Goal: Task Accomplishment & Management: Manage account settings

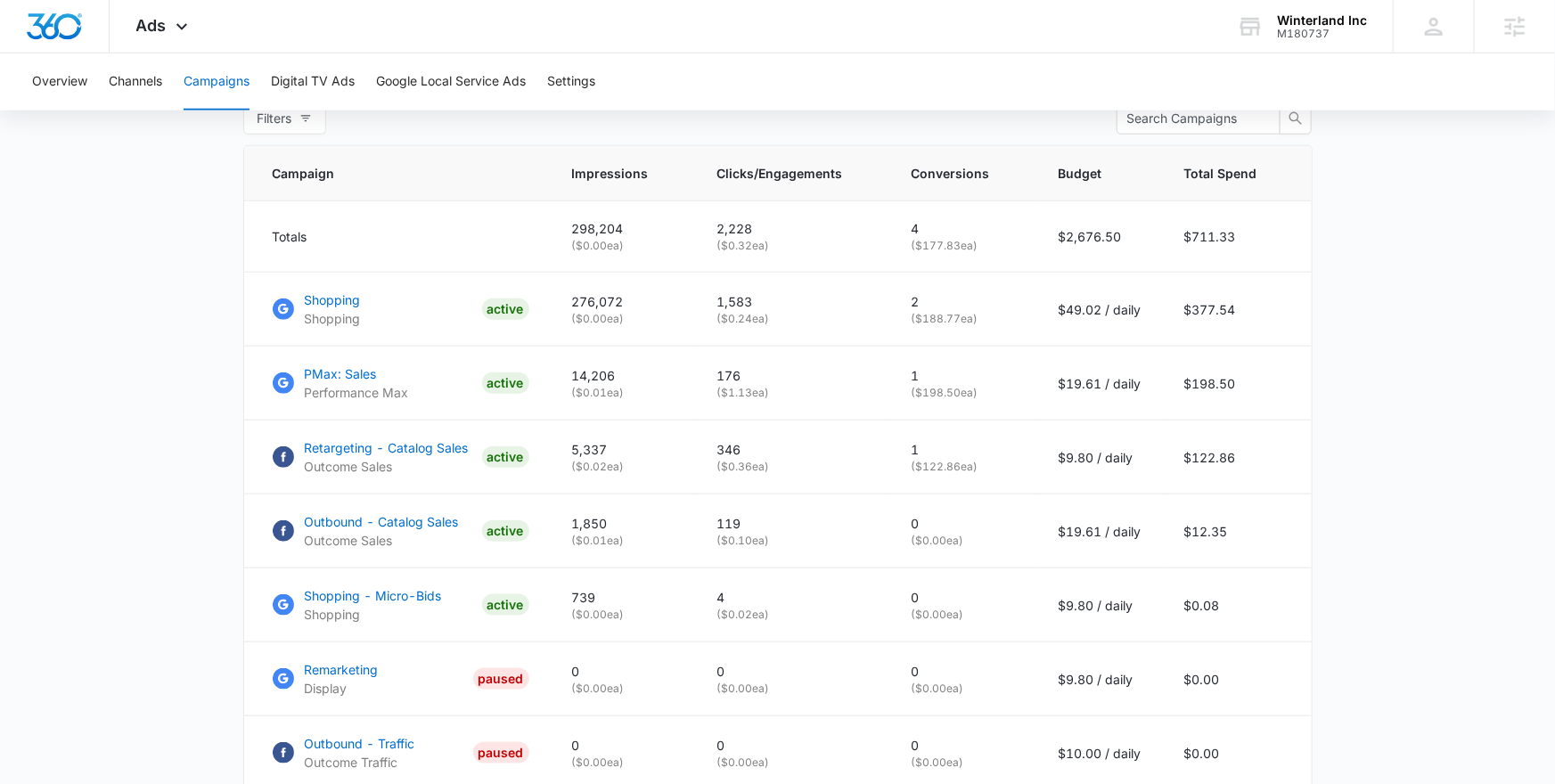
scroll to position [1387, 0]
click at [1276, 31] on div "Winterland Inc M180737 Your Accounts View All" at bounding box center [1301, 26] width 182 height 53
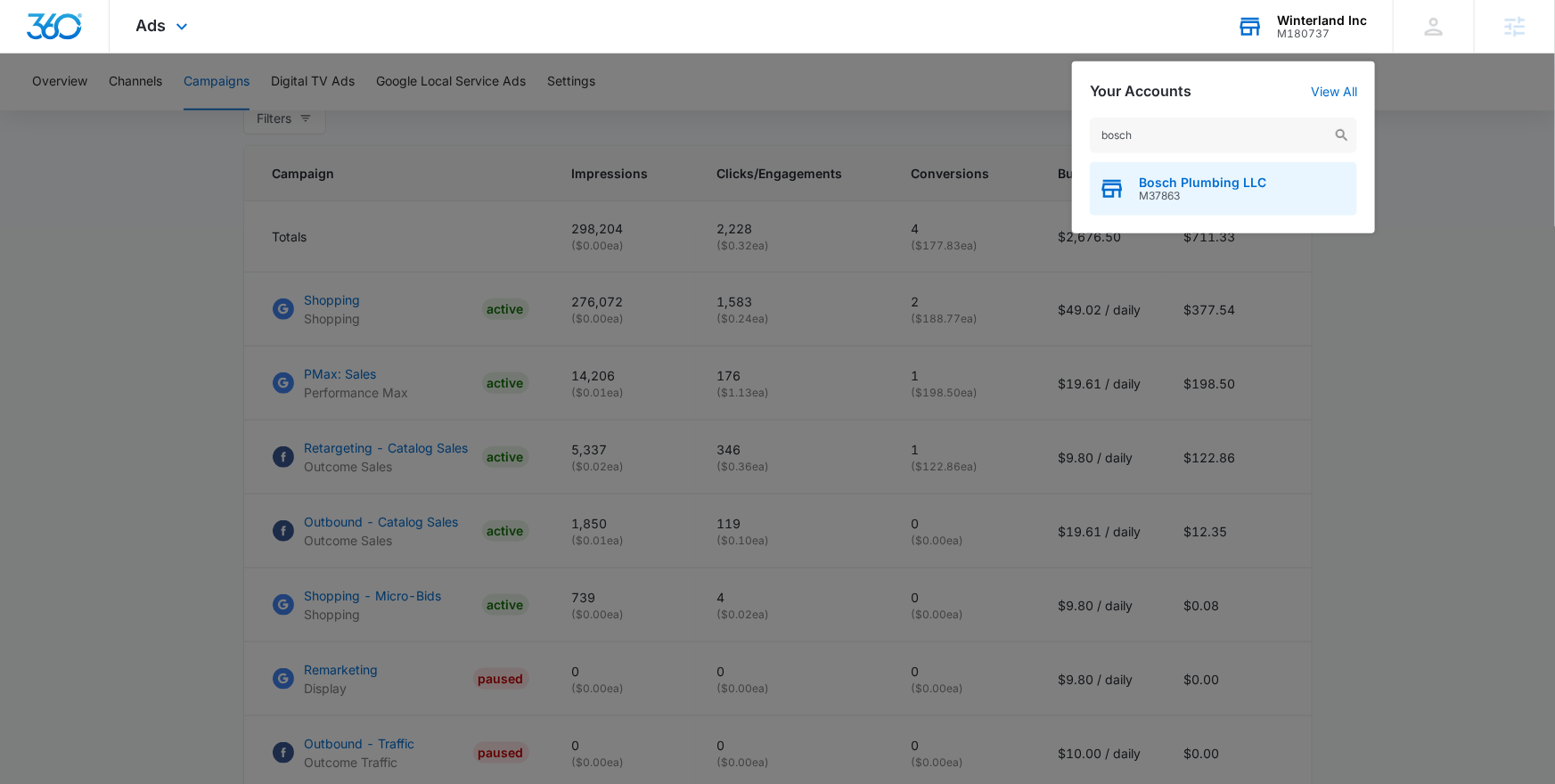
type input "bosch"
click at [1163, 207] on div "Bosch Plumbing LLC M37863" at bounding box center [1223, 189] width 267 height 54
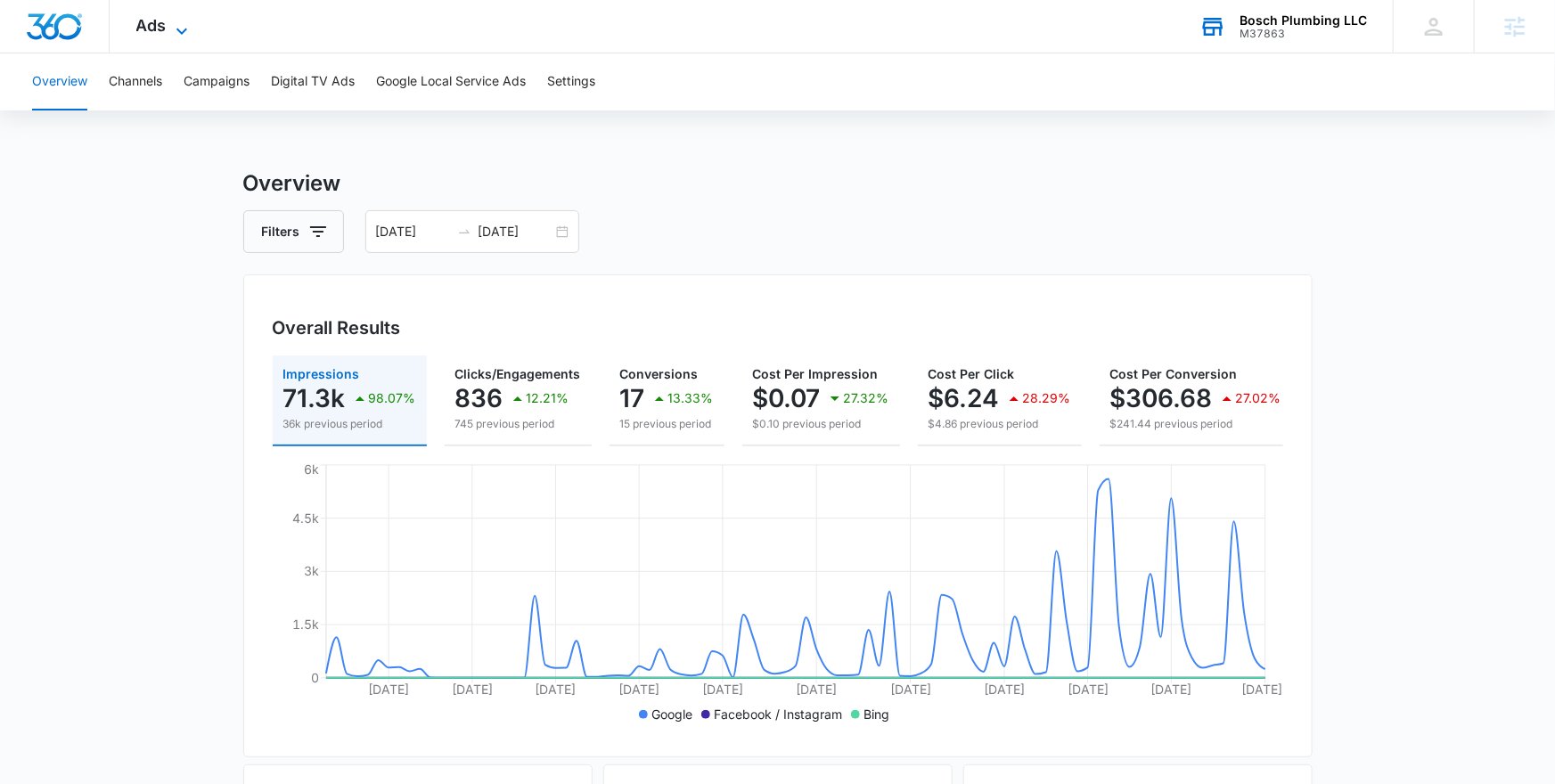
click at [156, 24] on span "Ads" at bounding box center [151, 26] width 30 height 19
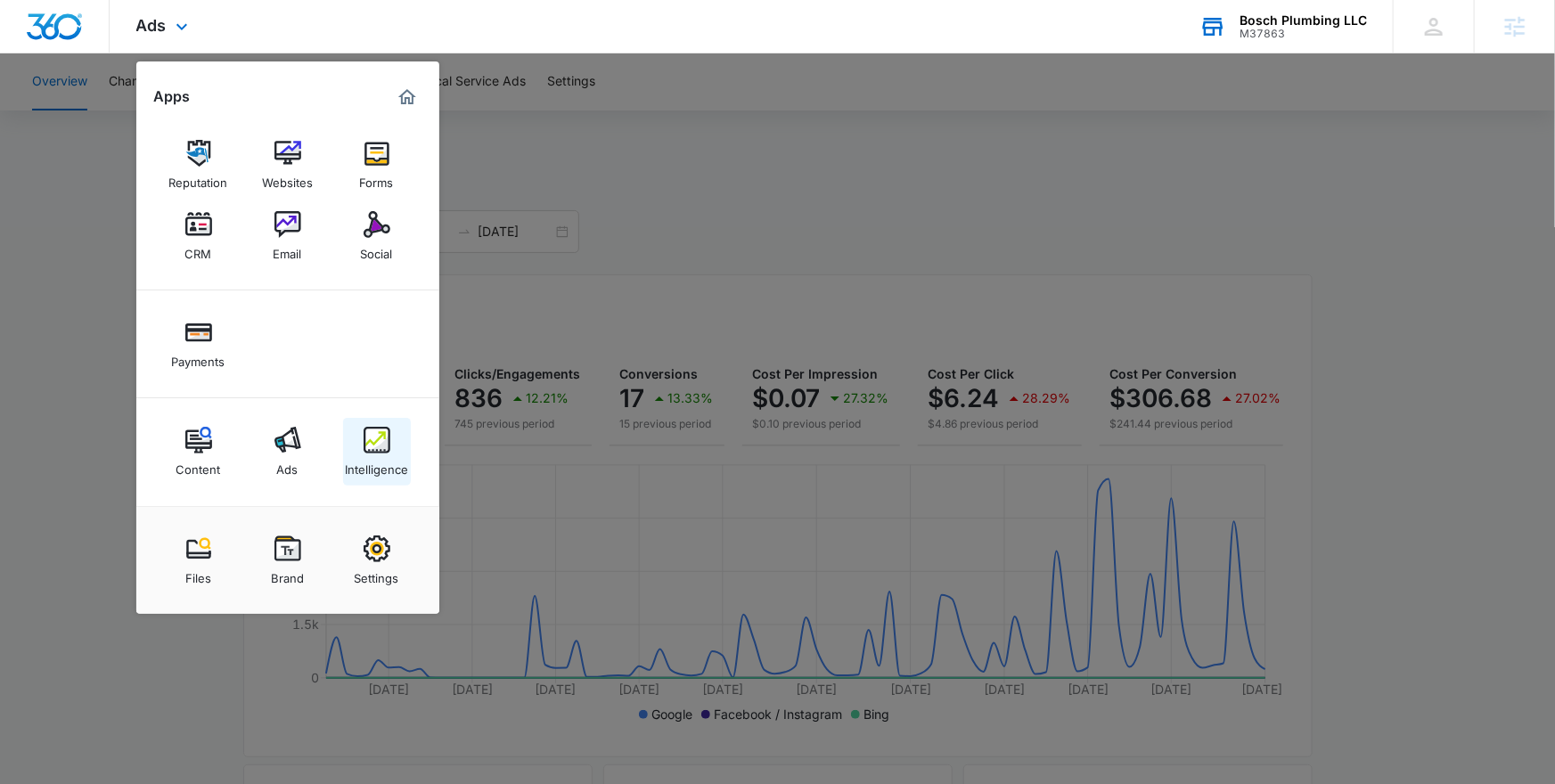
click at [384, 443] on img at bounding box center [377, 440] width 26 height 26
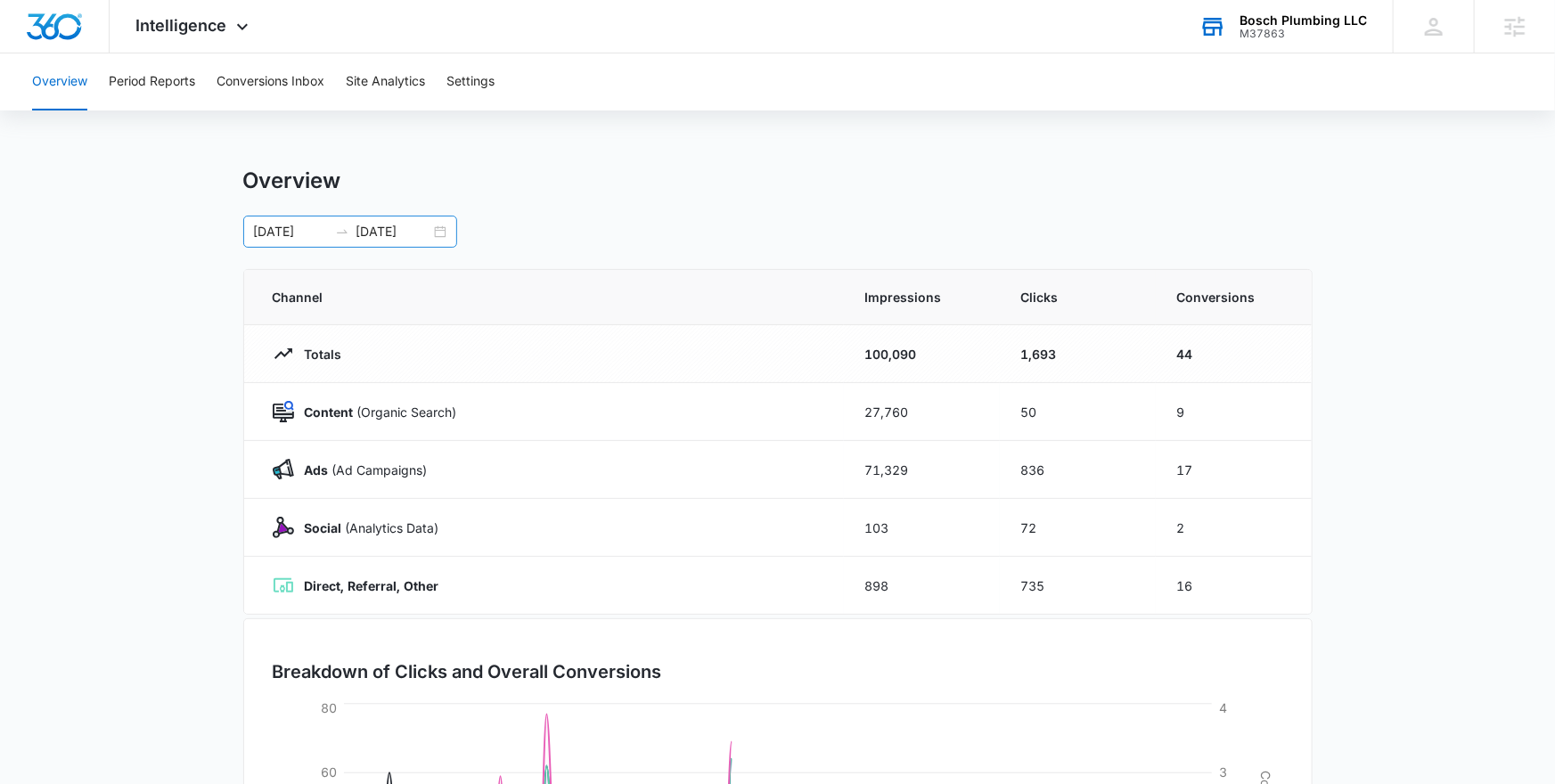
click at [445, 234] on div "06/24/2025 09/22/2025" at bounding box center [350, 231] width 214 height 32
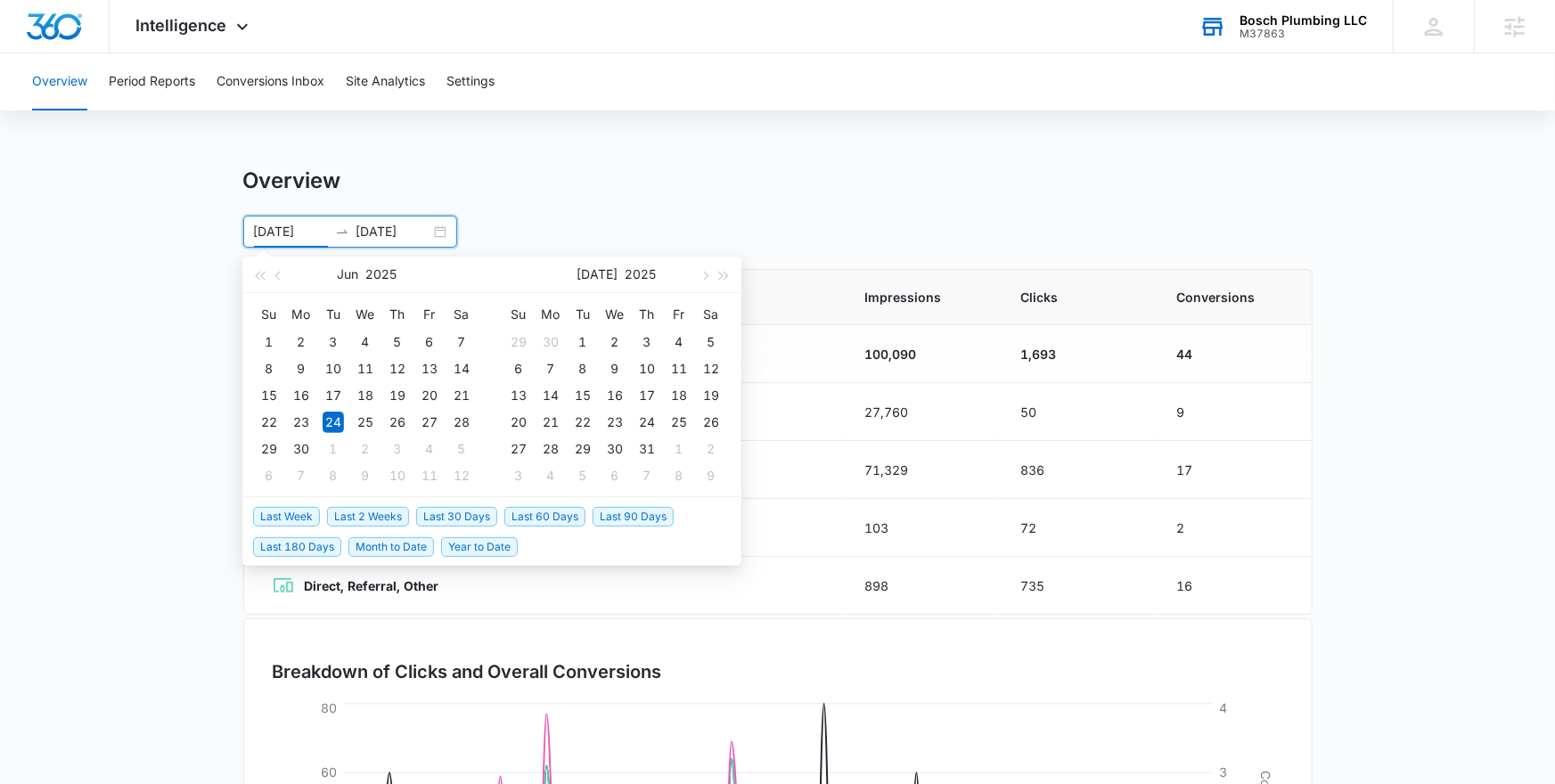
click at [464, 514] on span "Last 30 Days" at bounding box center [457, 517] width 81 height 20
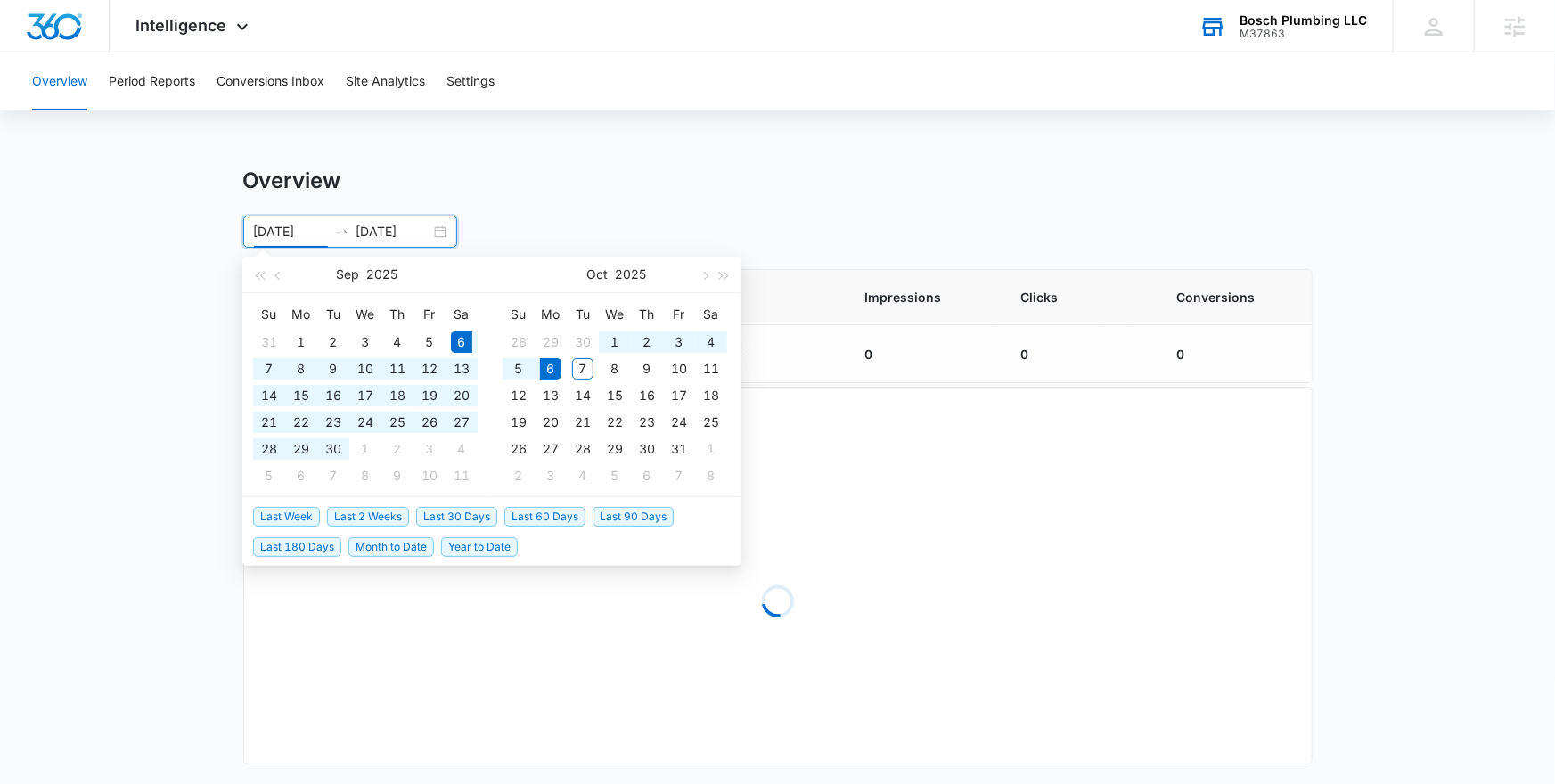
type input "09/06/2025"
type input "10/06/2025"
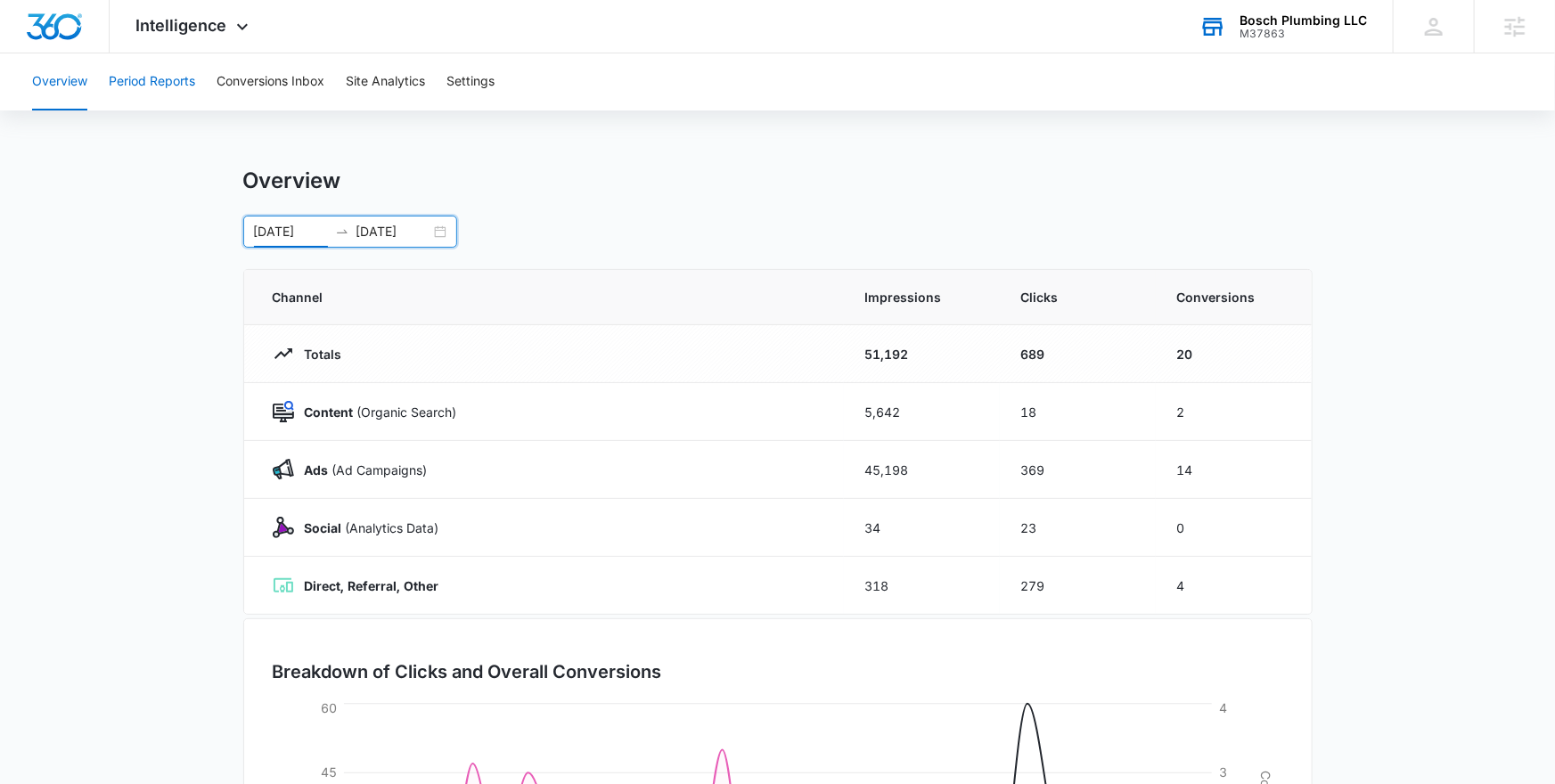
click at [160, 77] on button "Period Reports" at bounding box center [151, 82] width 86 height 57
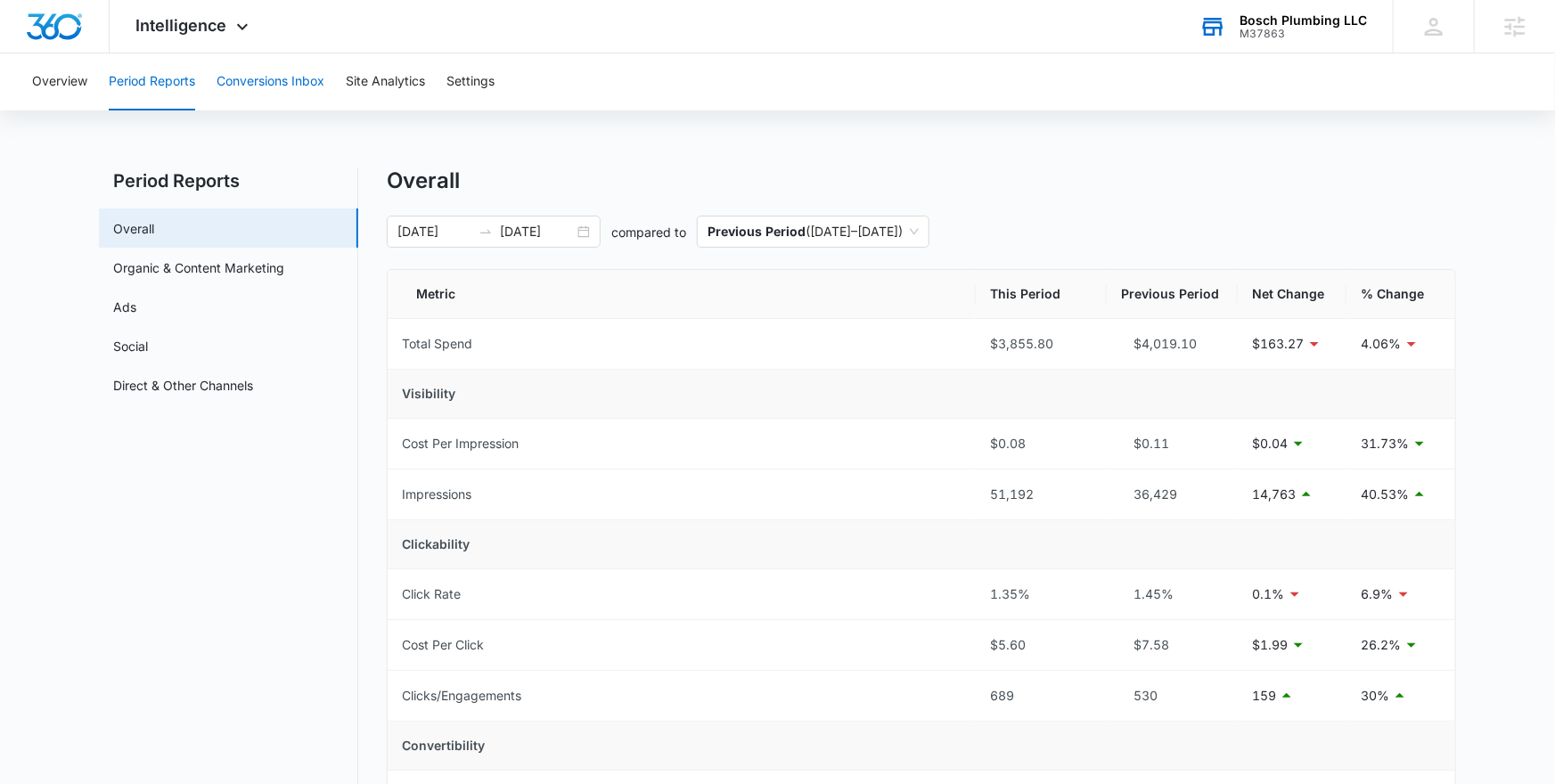
click at [270, 92] on button "Conversions Inbox" at bounding box center [270, 82] width 108 height 57
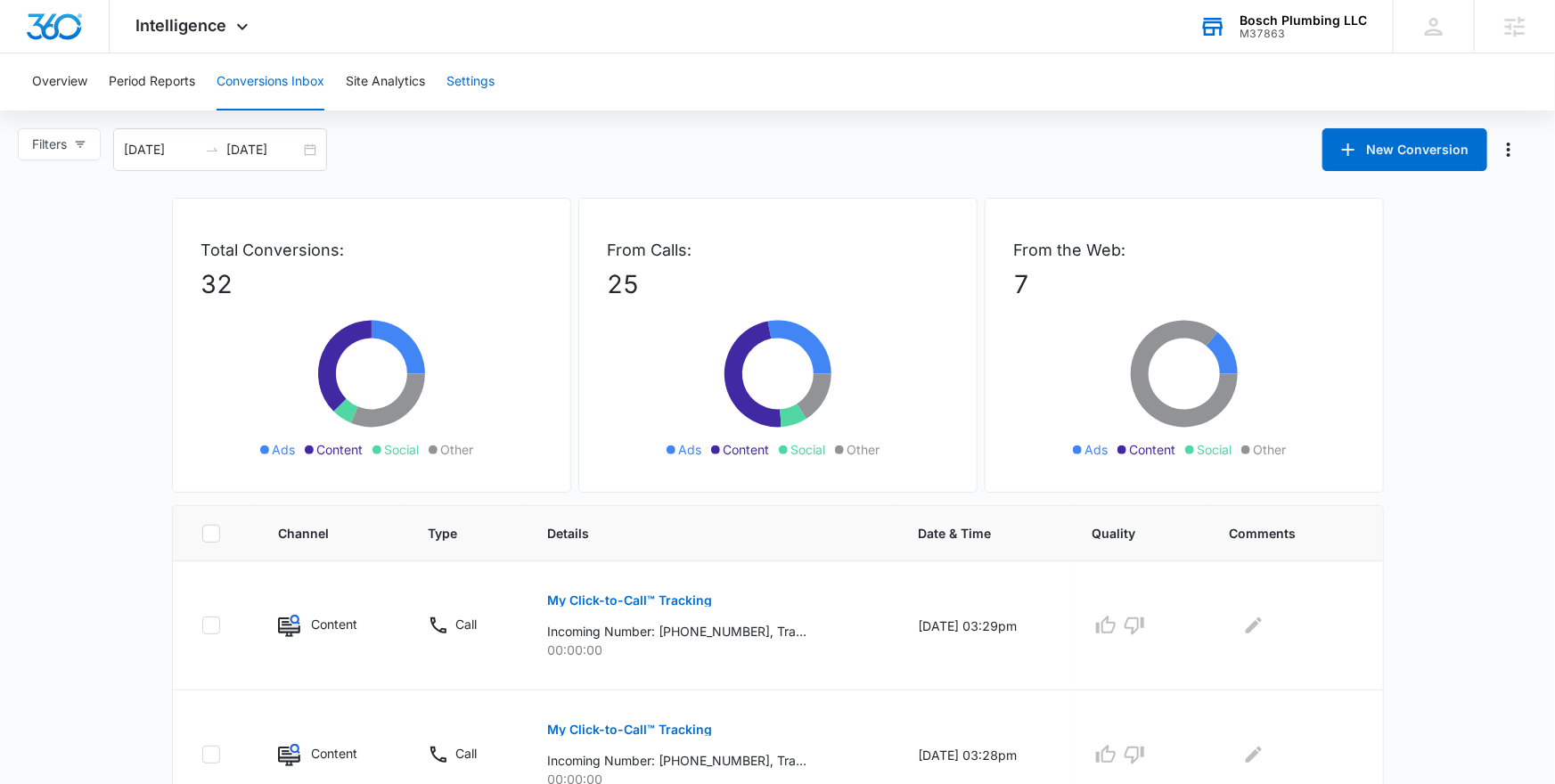
click at [470, 86] on button "Settings" at bounding box center [470, 82] width 48 height 57
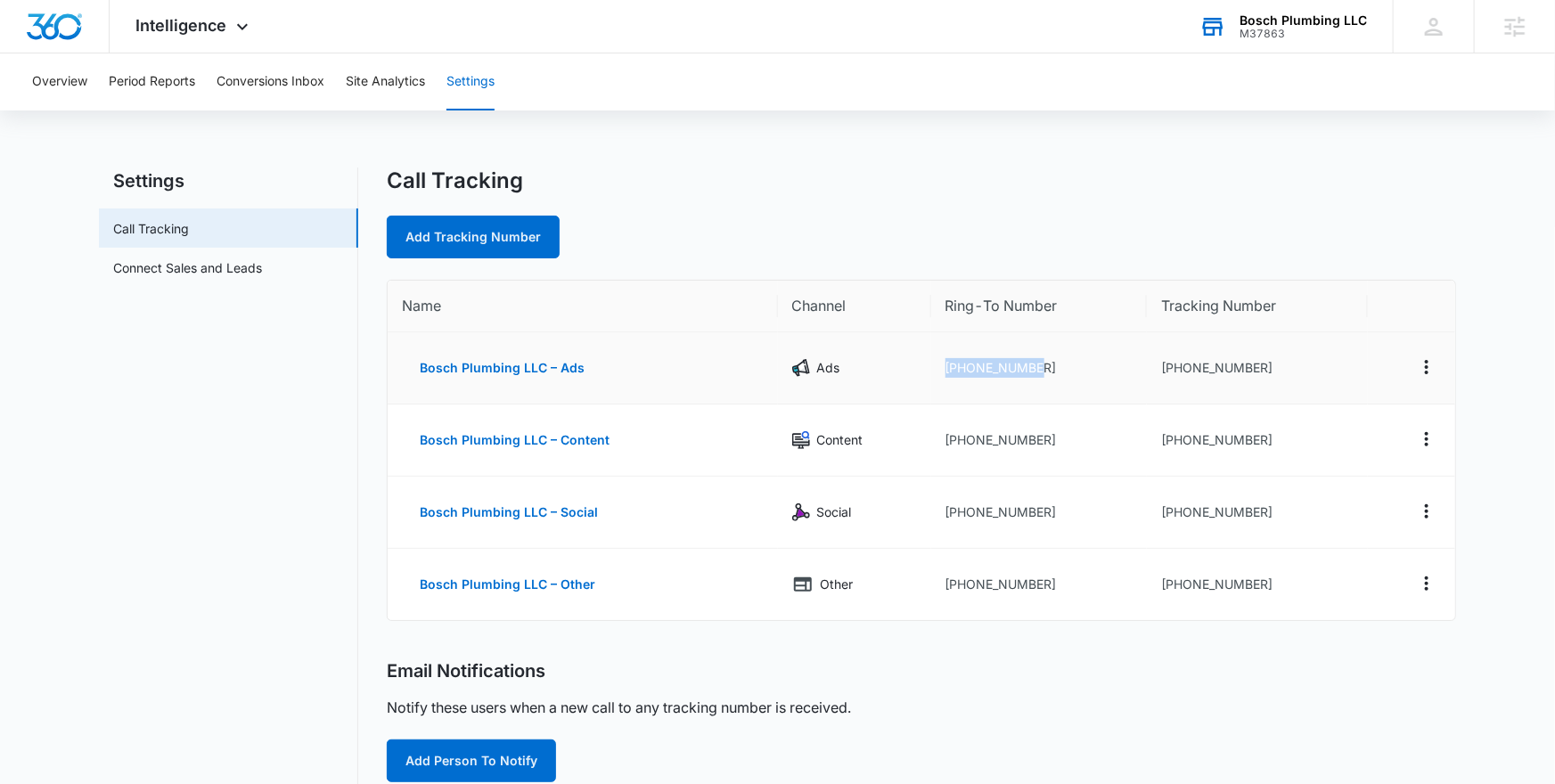
drag, startPoint x: 1044, startPoint y: 369, endPoint x: 935, endPoint y: 363, distance: 109.2
type textarea "+17024692723"
click at [935, 363] on td "+17024692723" at bounding box center [1039, 368] width 216 height 72
click at [197, 20] on span "Intelligence" at bounding box center [181, 26] width 91 height 19
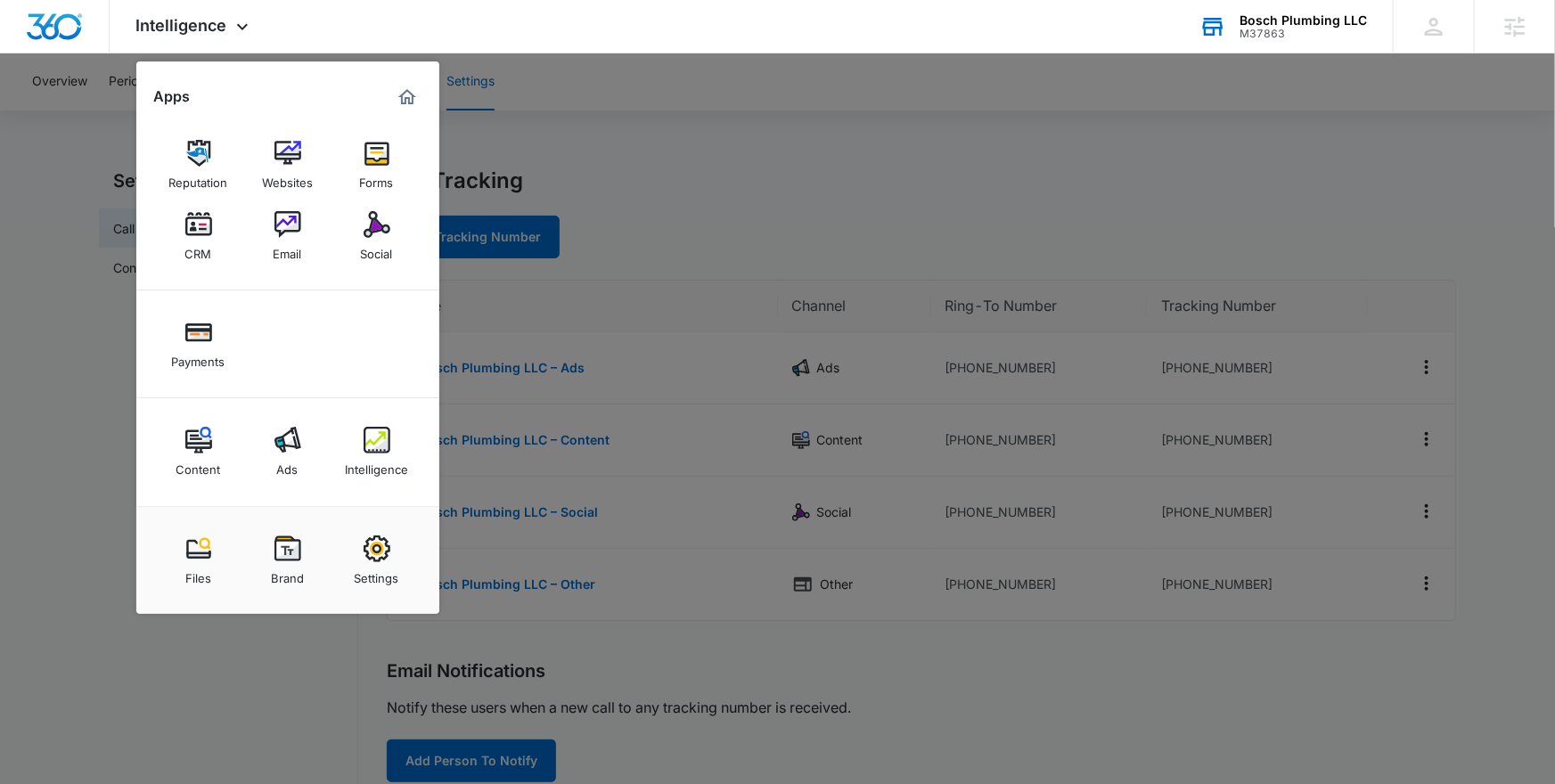
click at [1015, 415] on div at bounding box center [778, 392] width 1555 height 784
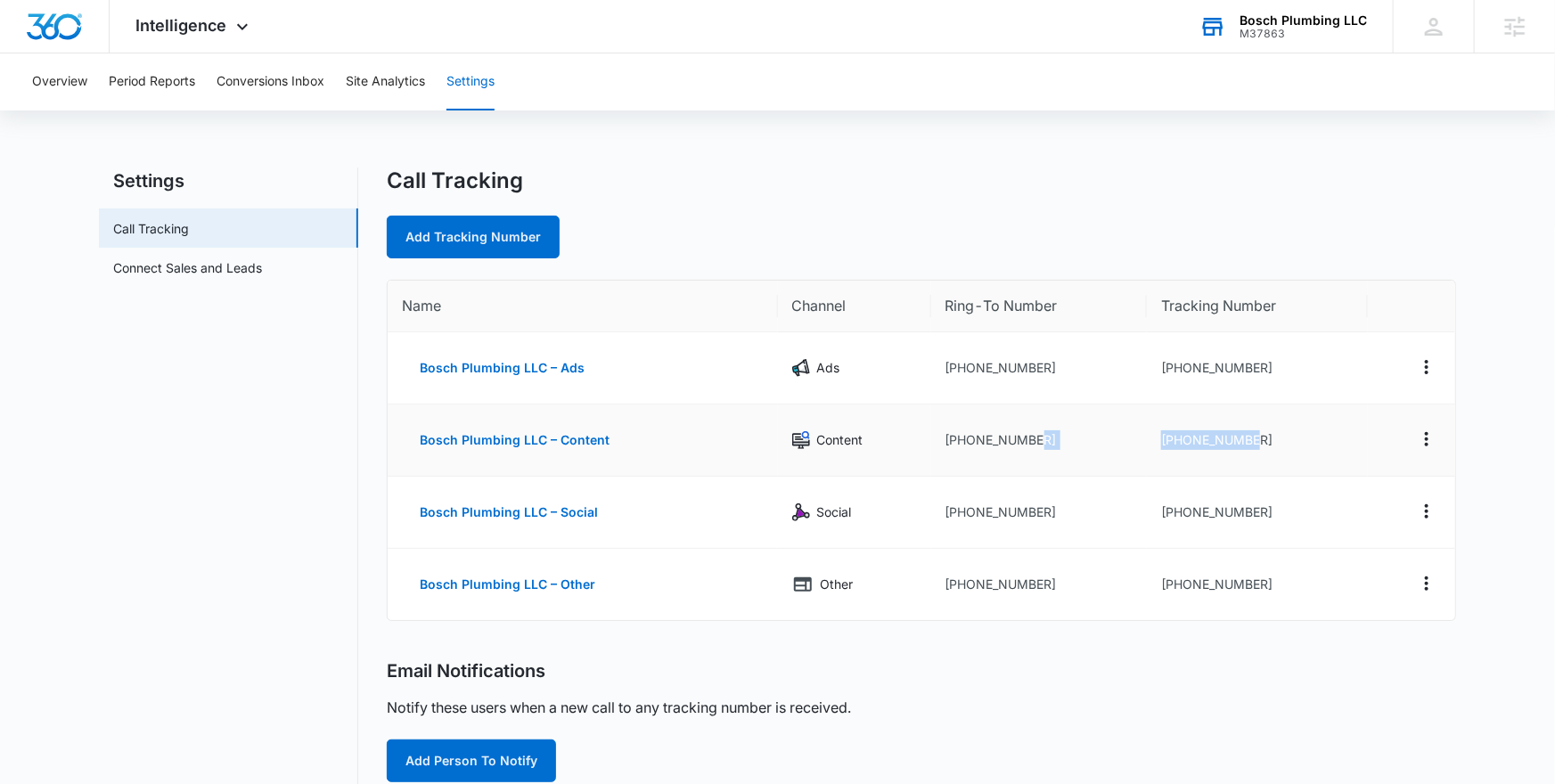
drag, startPoint x: 1260, startPoint y: 436, endPoint x: 1126, endPoint y: 432, distance: 134.1
click at [1126, 432] on tr "Bosch Plumbing LLC – Content Content +17024692723 +17025097418" at bounding box center [921, 440] width 1068 height 72
click at [1166, 445] on td "+17025097418" at bounding box center [1256, 440] width 220 height 72
drag, startPoint x: 1165, startPoint y: 444, endPoint x: 1316, endPoint y: 444, distance: 151.0
click at [1316, 444] on td "+17025097418" at bounding box center [1256, 440] width 220 height 72
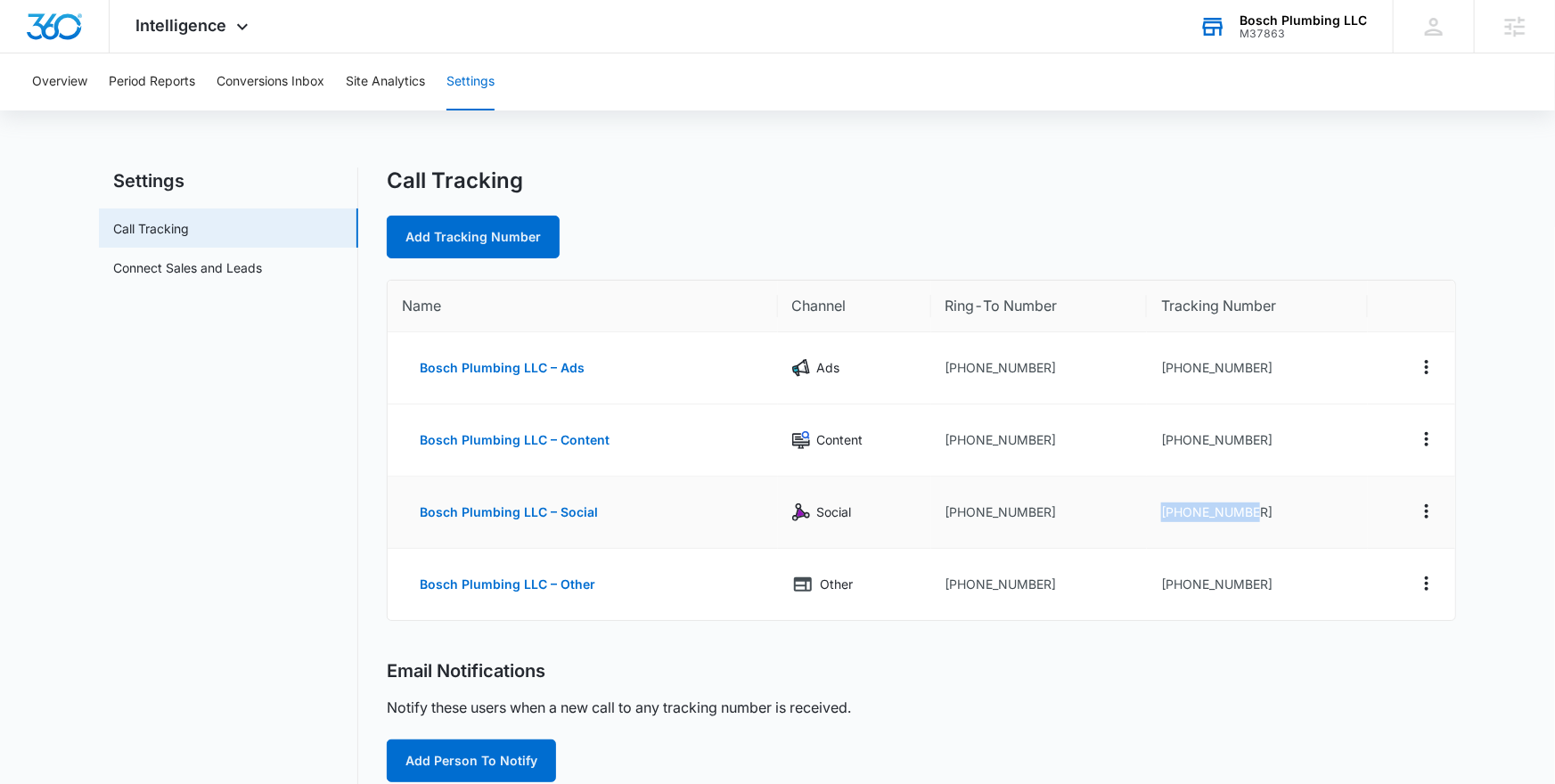
drag, startPoint x: 1261, startPoint y: 516, endPoint x: 1148, endPoint y: 516, distance: 113.0
click at [1148, 516] on td "+17025097430" at bounding box center [1256, 513] width 220 height 72
click at [1279, 588] on td "+17025097443" at bounding box center [1256, 584] width 220 height 71
drag, startPoint x: 1279, startPoint y: 588, endPoint x: 1143, endPoint y: 588, distance: 136.0
click at [1147, 588] on td "+17025097443" at bounding box center [1256, 584] width 220 height 71
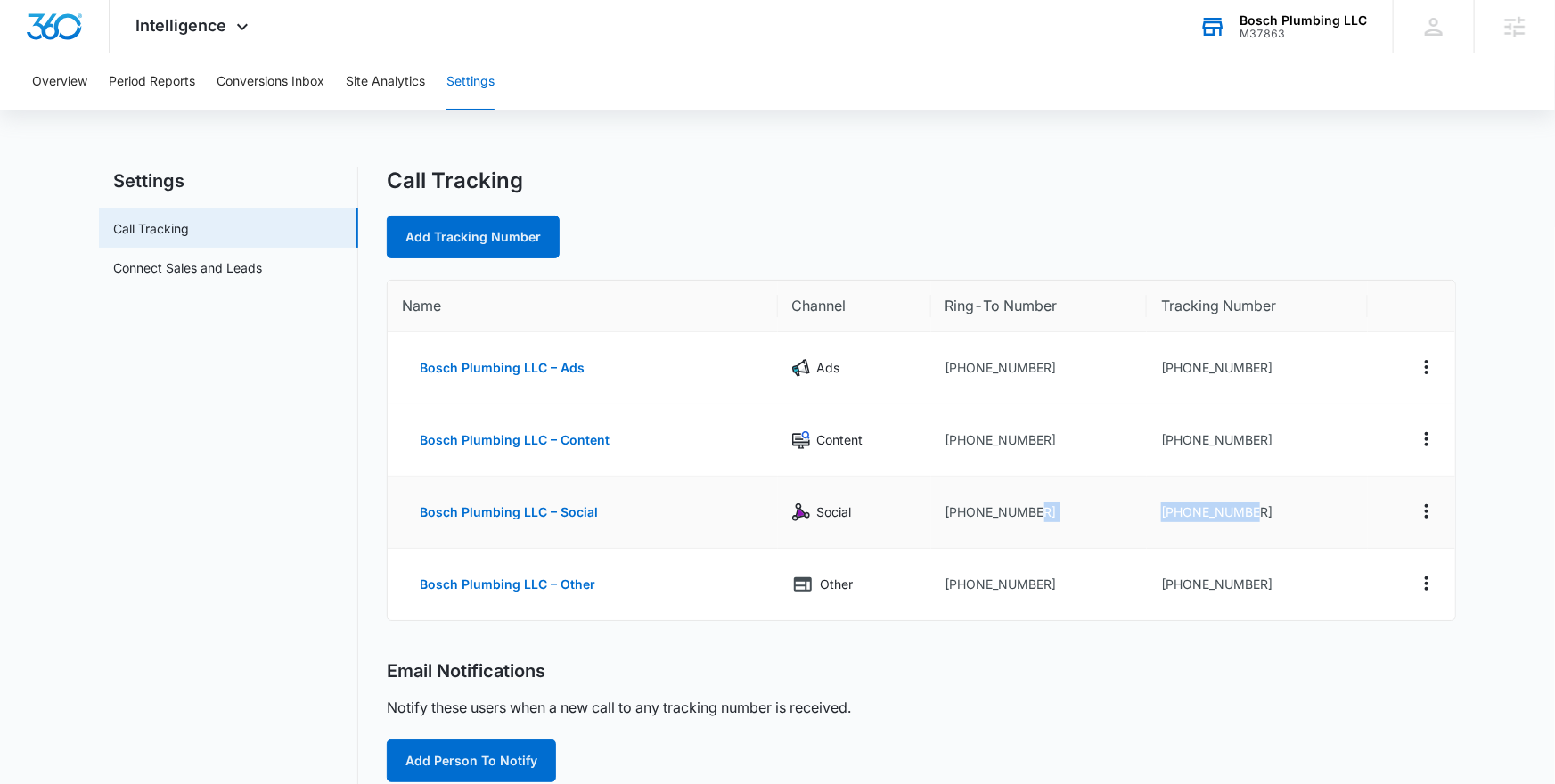
drag, startPoint x: 1260, startPoint y: 509, endPoint x: 1097, endPoint y: 506, distance: 163.0
click at [1097, 507] on tr "Bosch Plumbing LLC – Social Social +17024692723 +17025097430" at bounding box center [921, 513] width 1068 height 72
click at [1120, 521] on td "+17024692723" at bounding box center [1039, 513] width 216 height 72
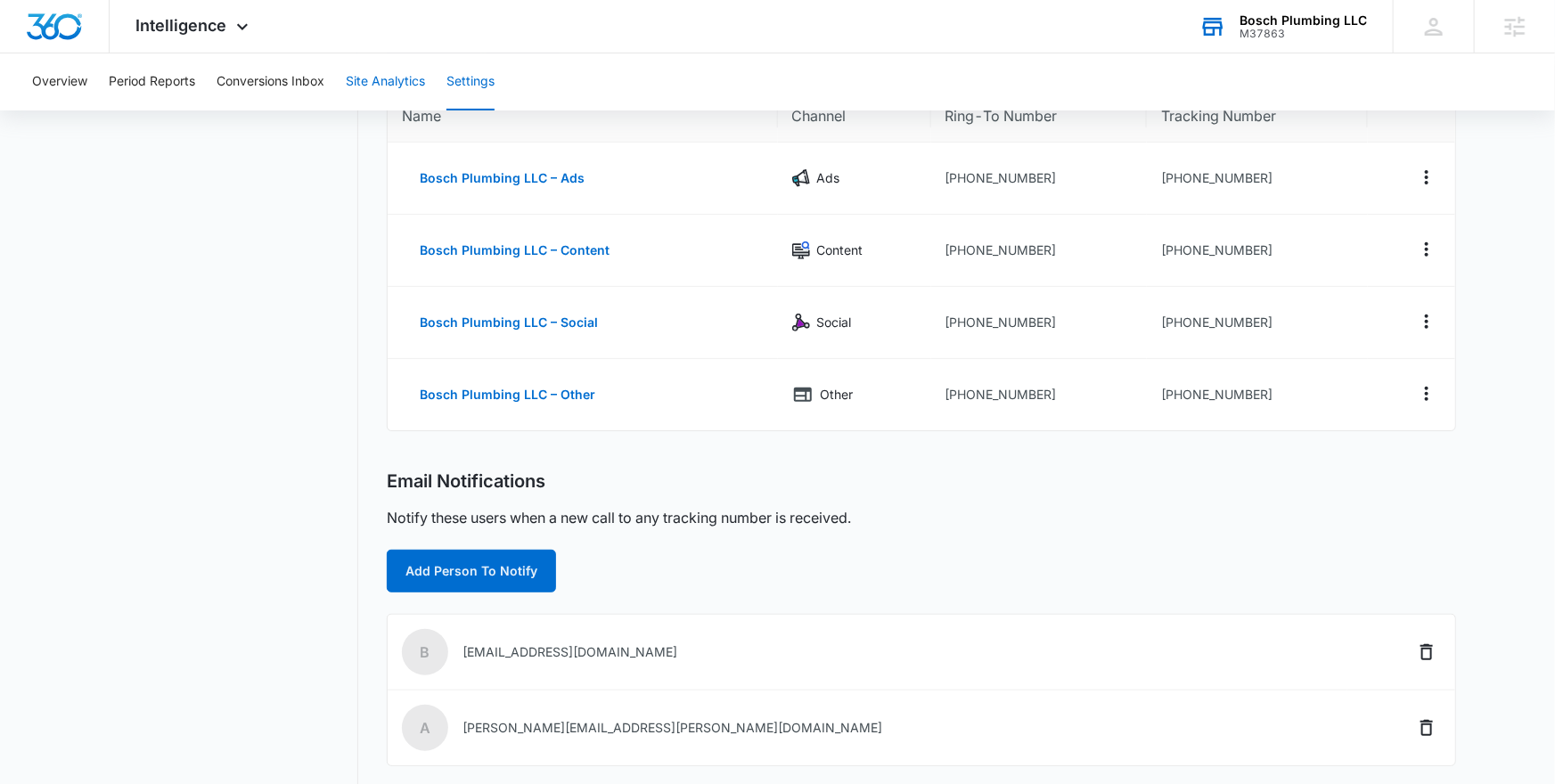
scroll to position [247, 0]
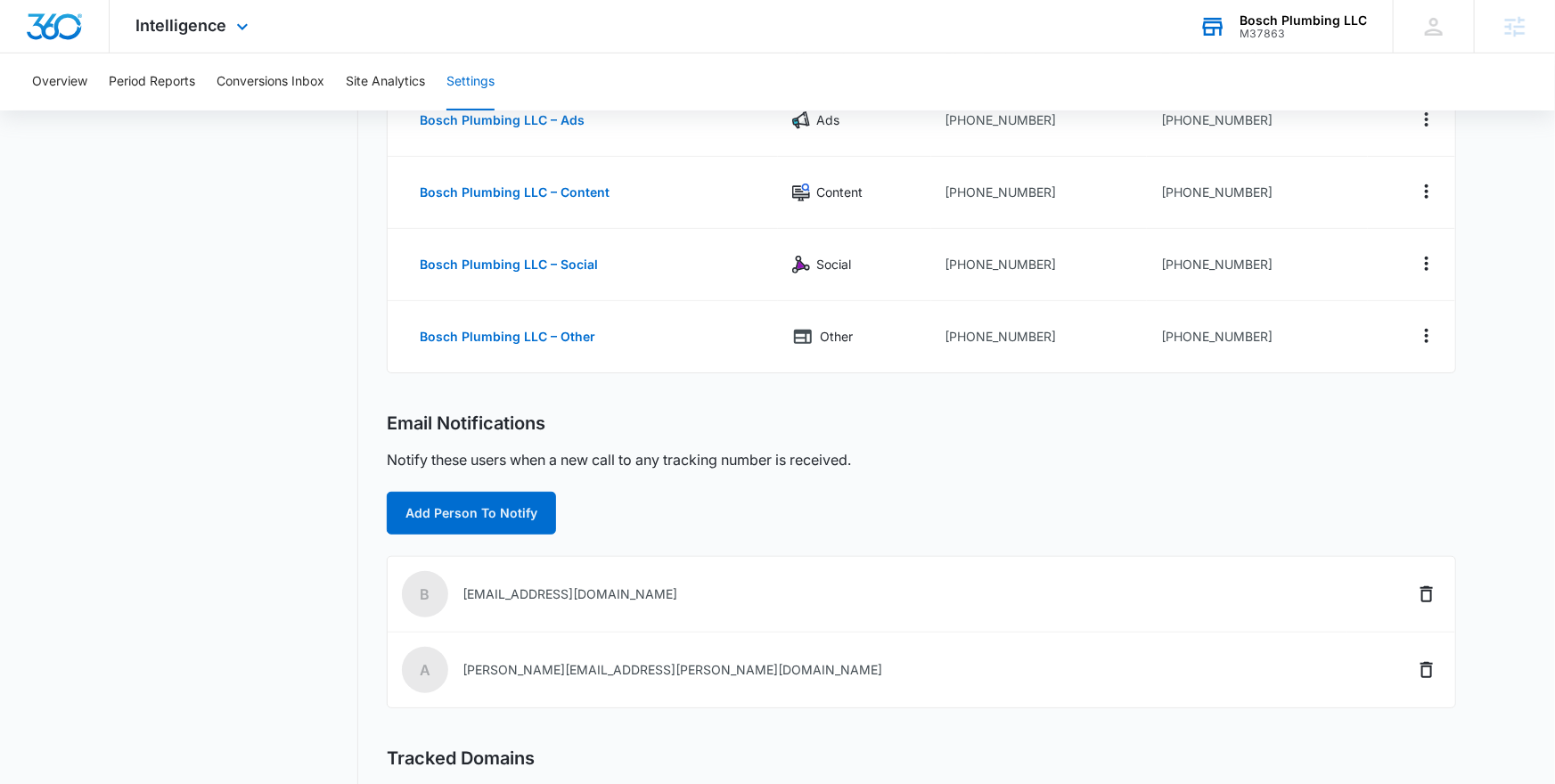
click at [197, 37] on div "Intelligence Apps Reputation Websites Forms CRM Email Social Payments Content A…" at bounding box center [195, 26] width 170 height 53
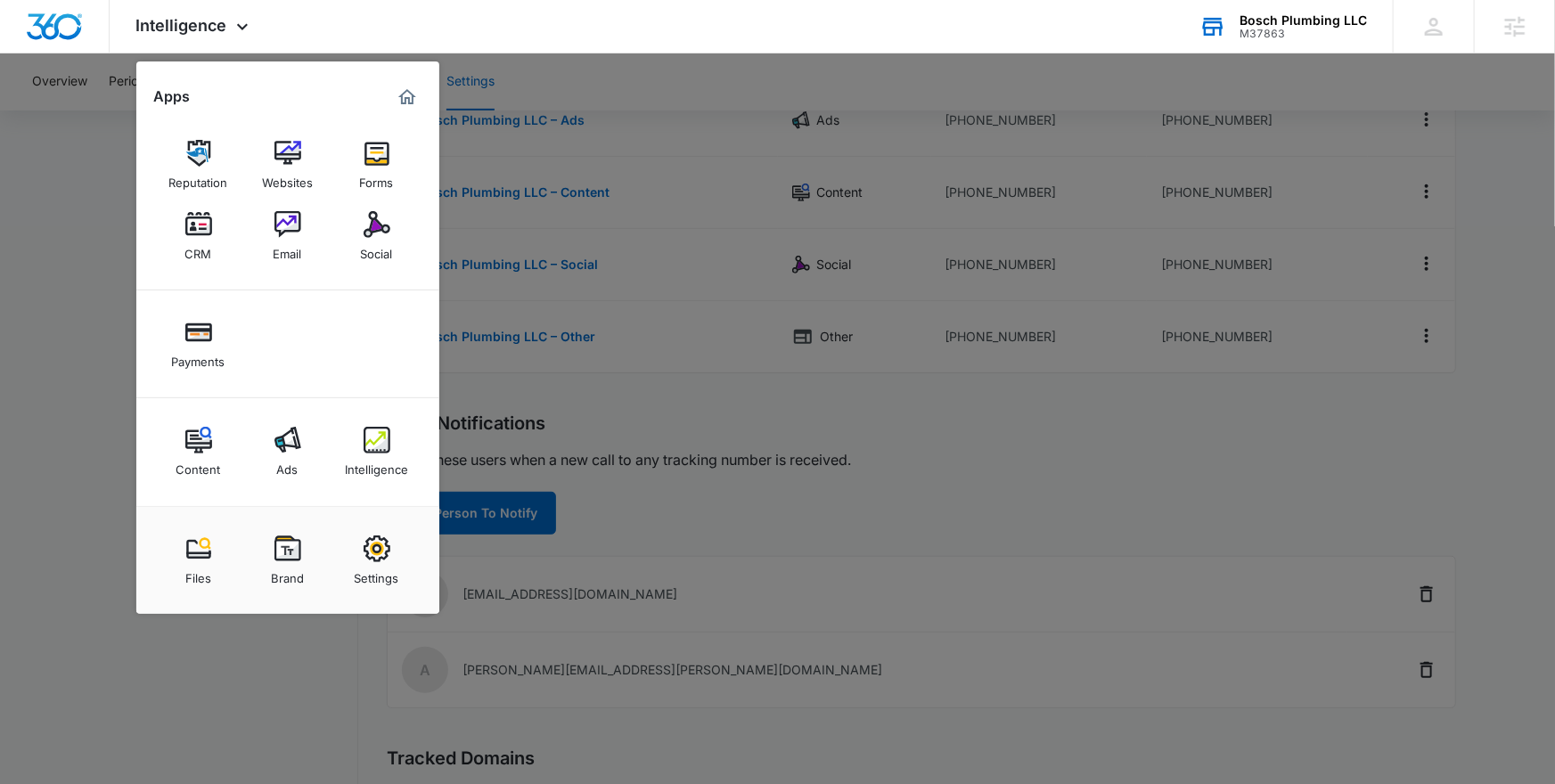
click at [547, 415] on div at bounding box center [778, 392] width 1555 height 784
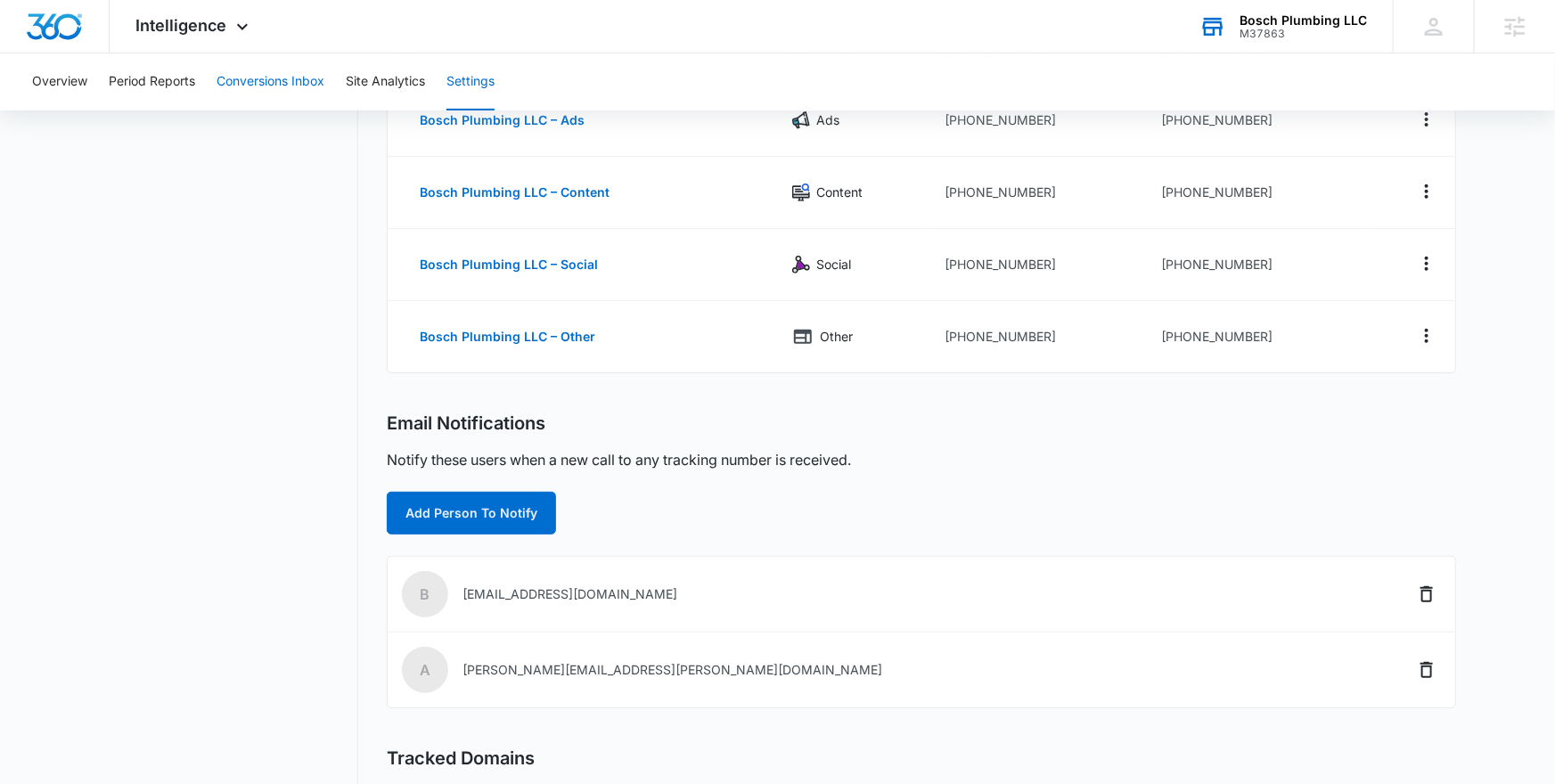
click at [265, 77] on button "Conversions Inbox" at bounding box center [270, 82] width 108 height 57
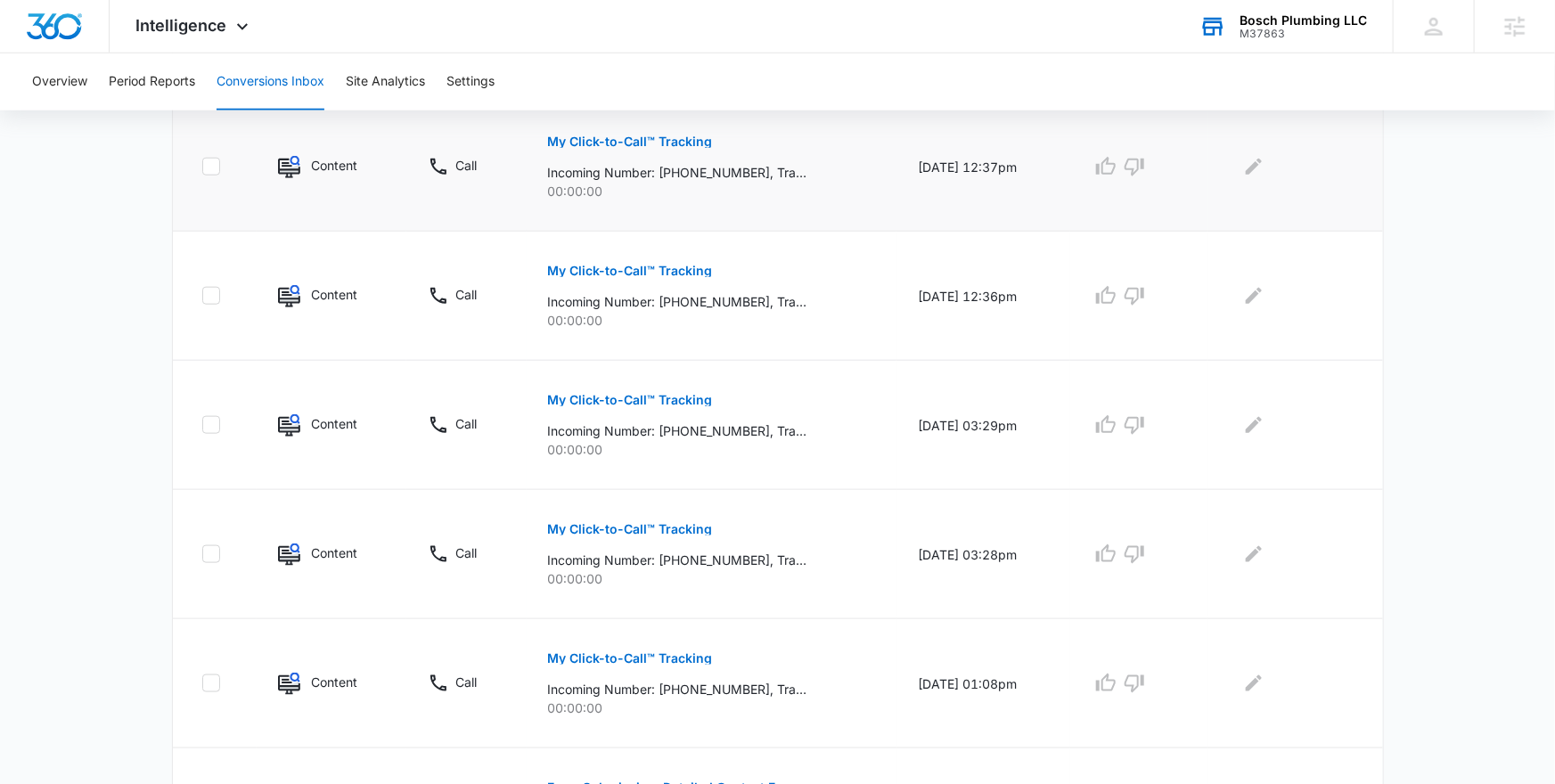
scroll to position [1091, 0]
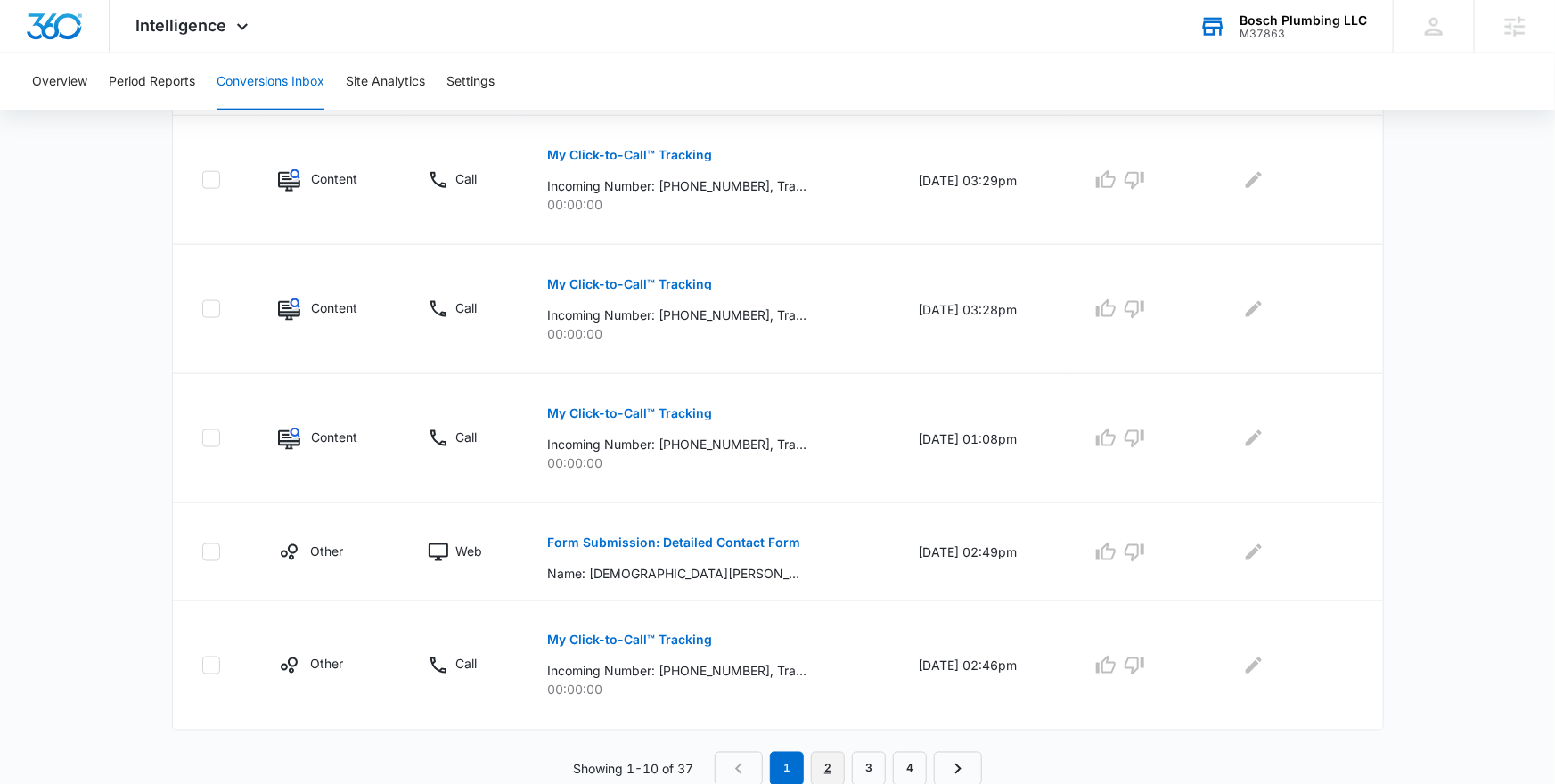
click at [828, 763] on link "2" at bounding box center [828, 769] width 34 height 34
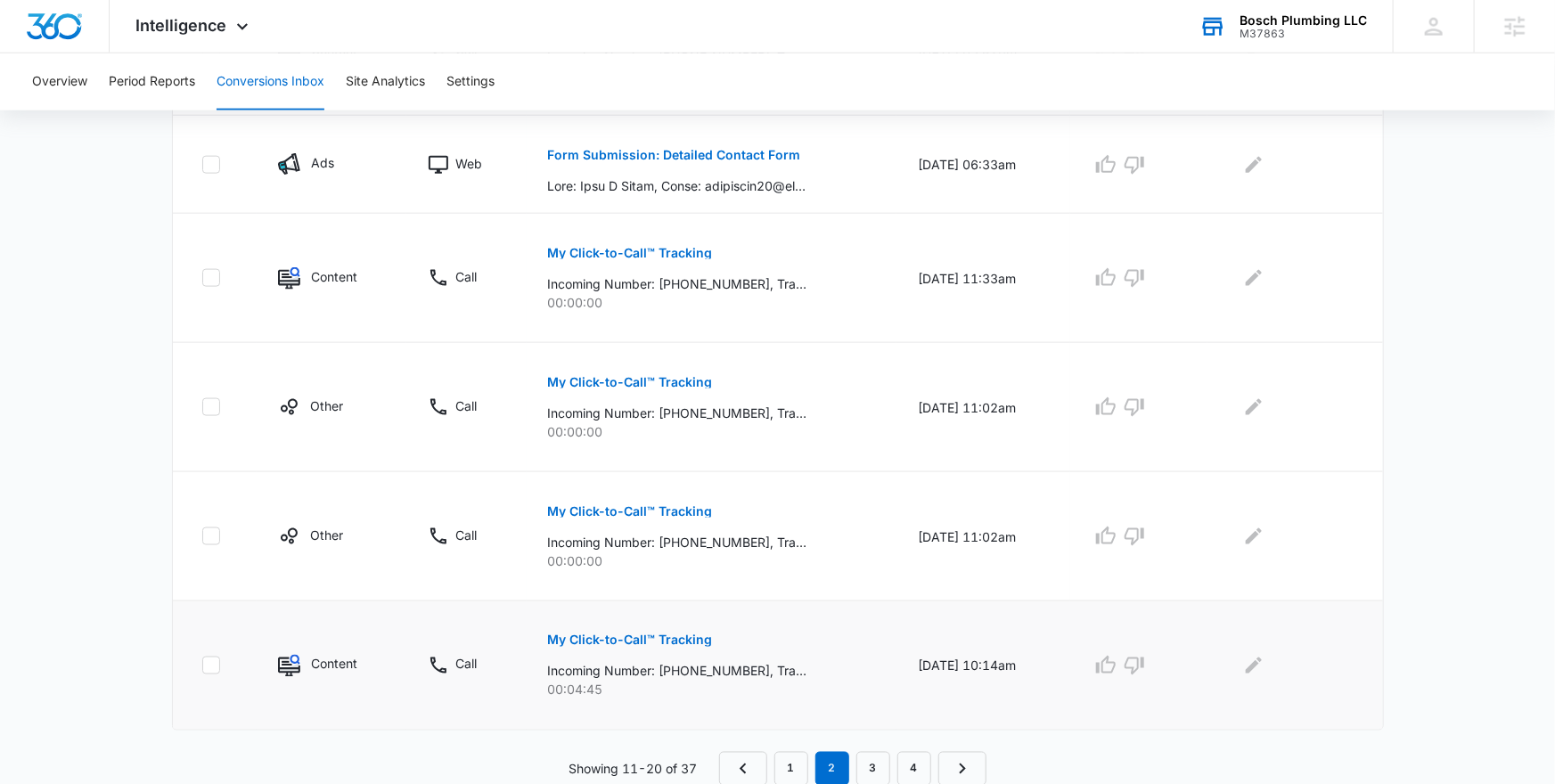
drag, startPoint x: 891, startPoint y: 662, endPoint x: 1035, endPoint y: 670, distance: 144.2
click at [1035, 670] on td "09/26/25 at 10:14am" at bounding box center [983, 666] width 174 height 129
drag, startPoint x: 897, startPoint y: 666, endPoint x: 1032, endPoint y: 666, distance: 135.0
click at [1032, 666] on td "09/26/25 at 10:14am" at bounding box center [983, 666] width 174 height 129
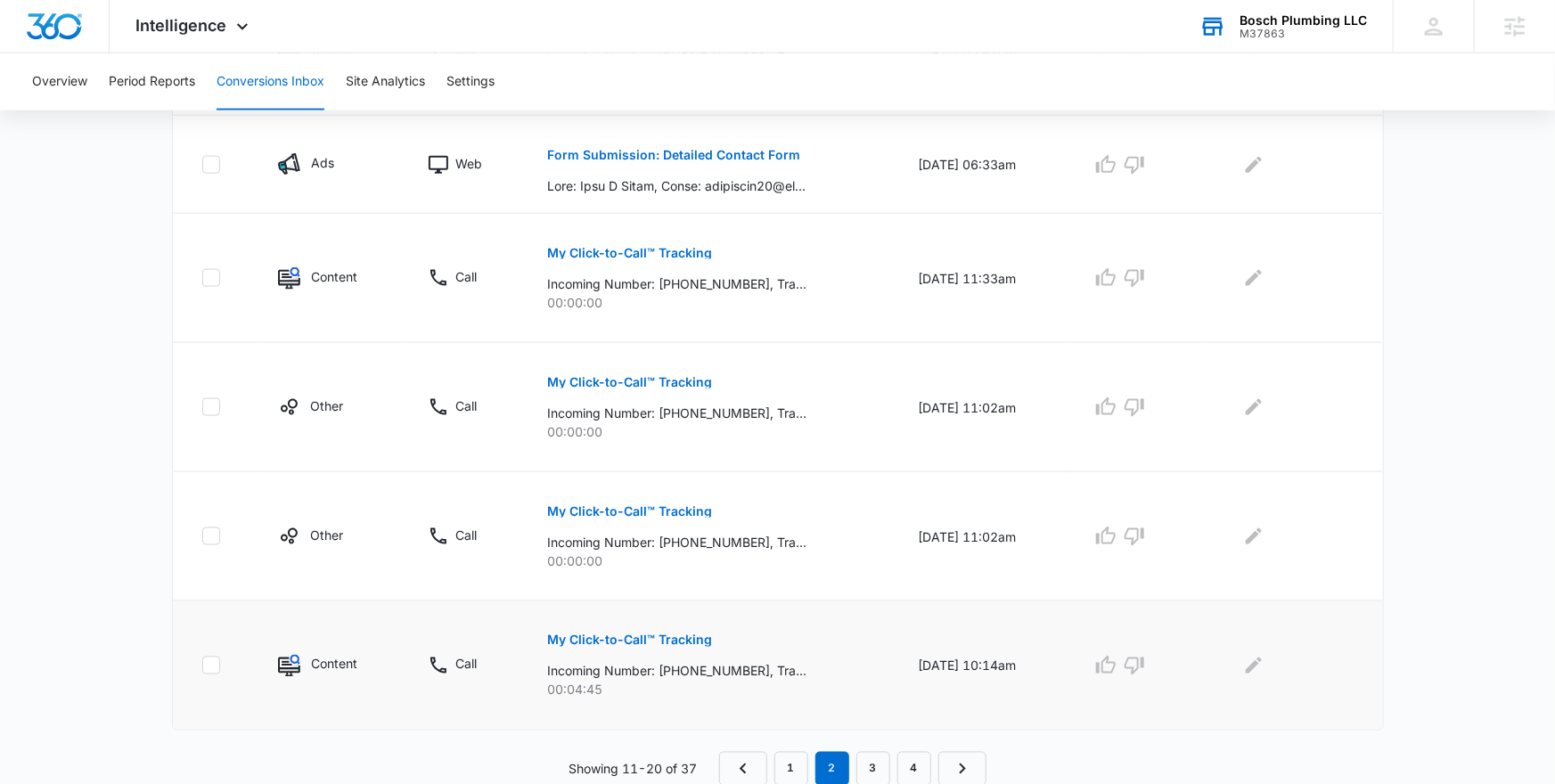
click at [1032, 666] on td "09/26/25 at 10:14am" at bounding box center [983, 666] width 174 height 129
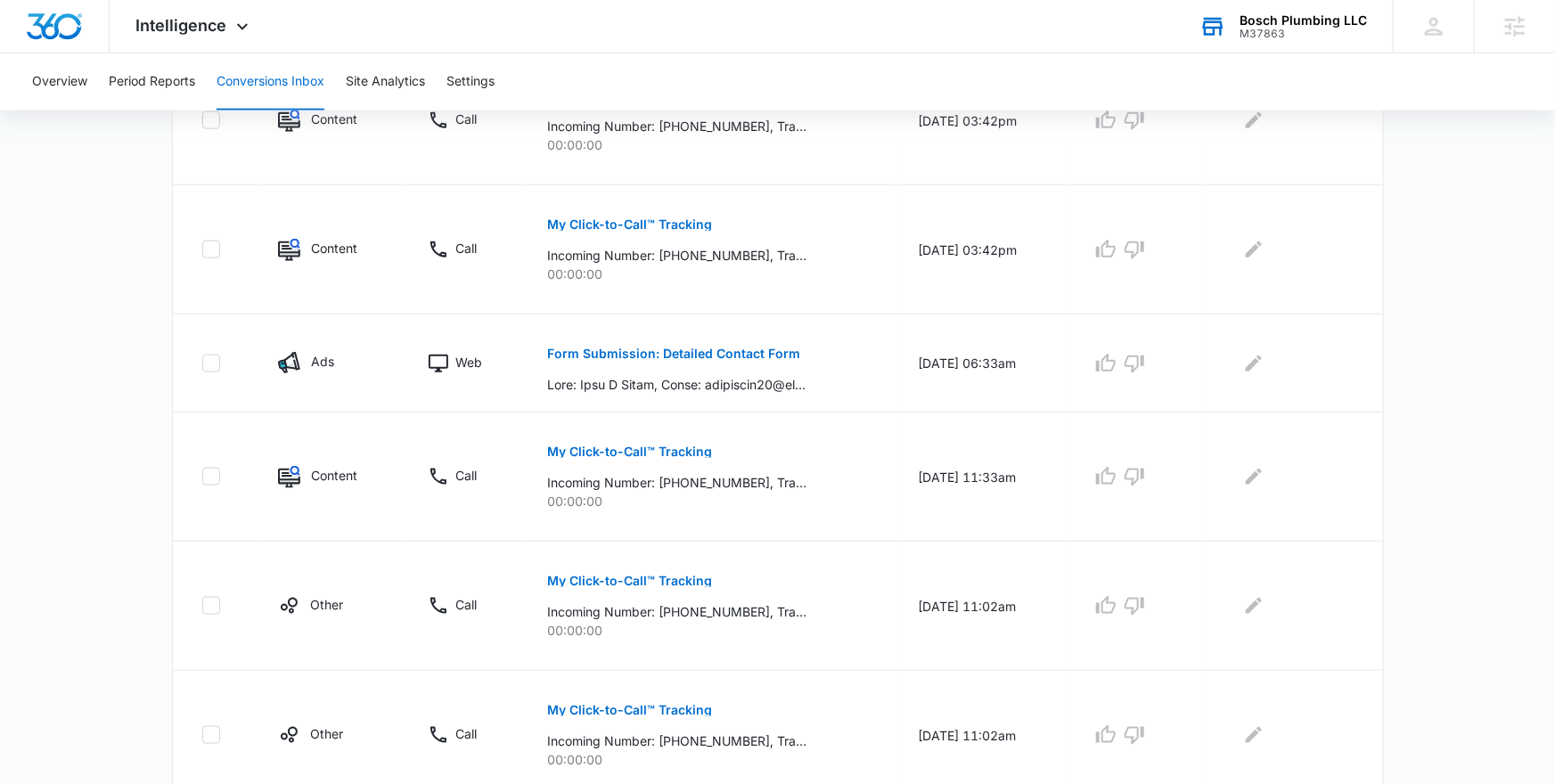
scroll to position [895, 0]
click at [709, 351] on p "Form Submission: Detailed Contact Form" at bounding box center [675, 350] width 253 height 12
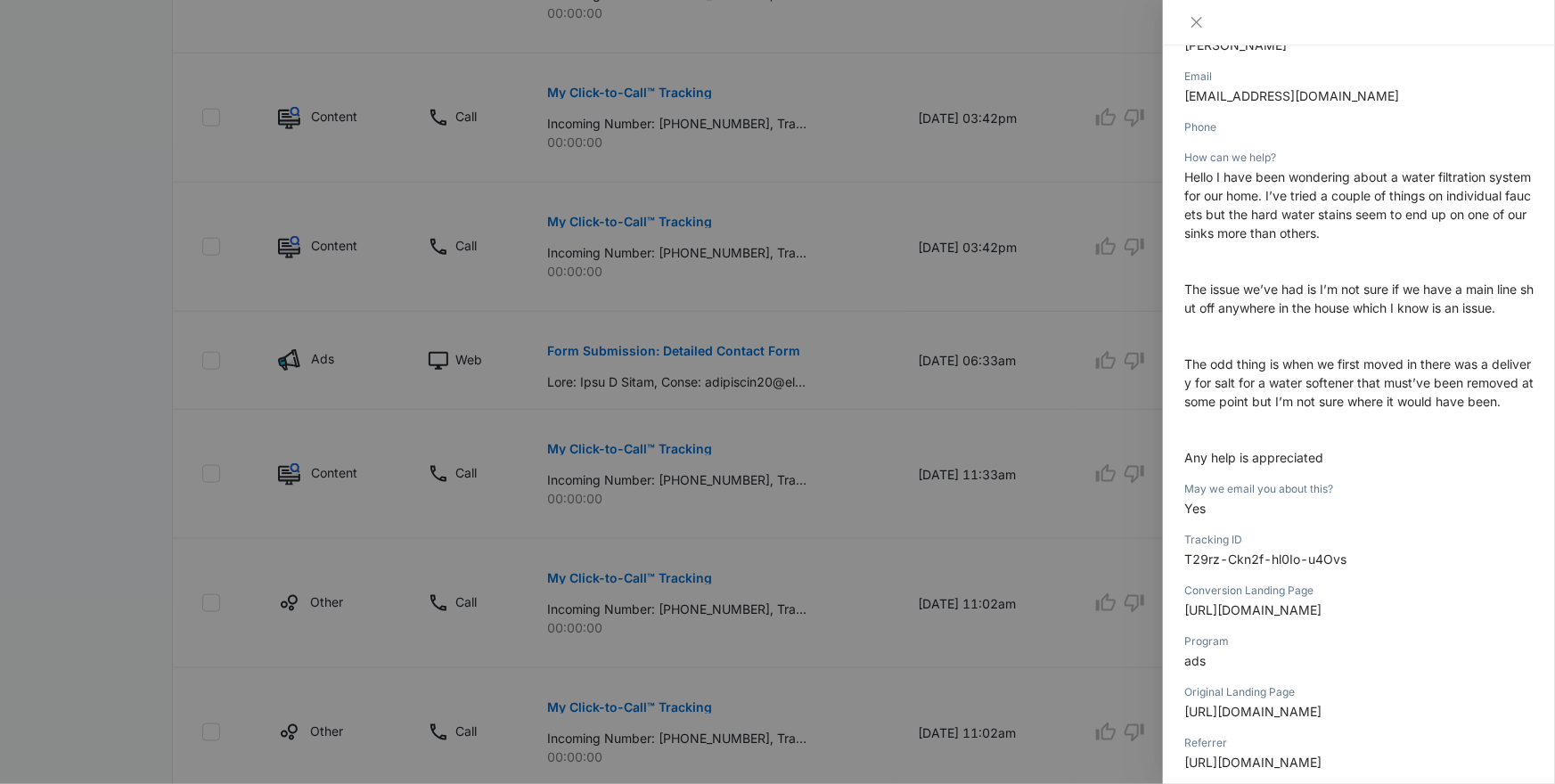
scroll to position [277, 0]
click at [990, 516] on div at bounding box center [778, 392] width 1555 height 784
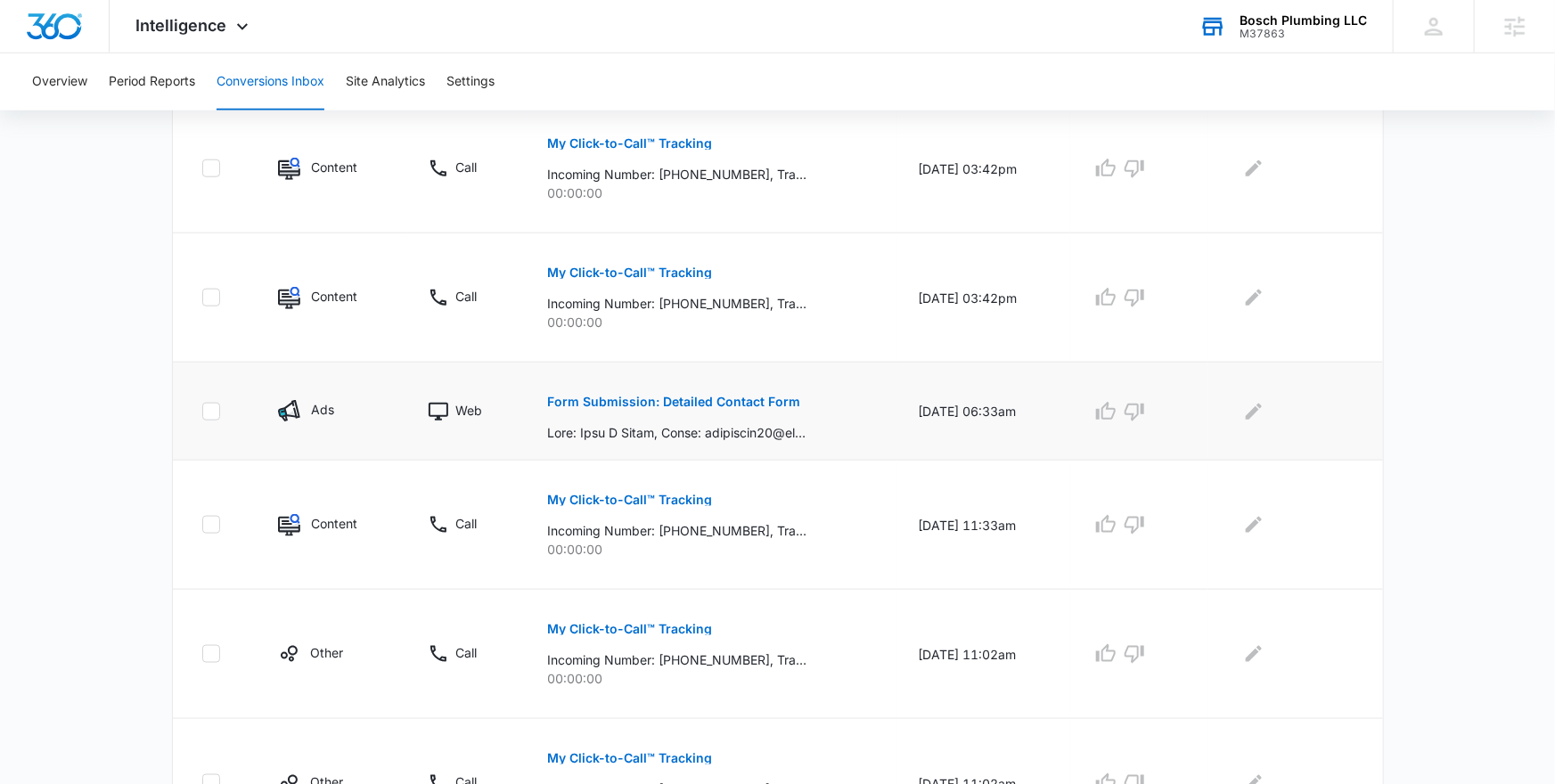
scroll to position [845, 0]
click at [665, 400] on p "Form Submission: Detailed Contact Form" at bounding box center [675, 401] width 253 height 12
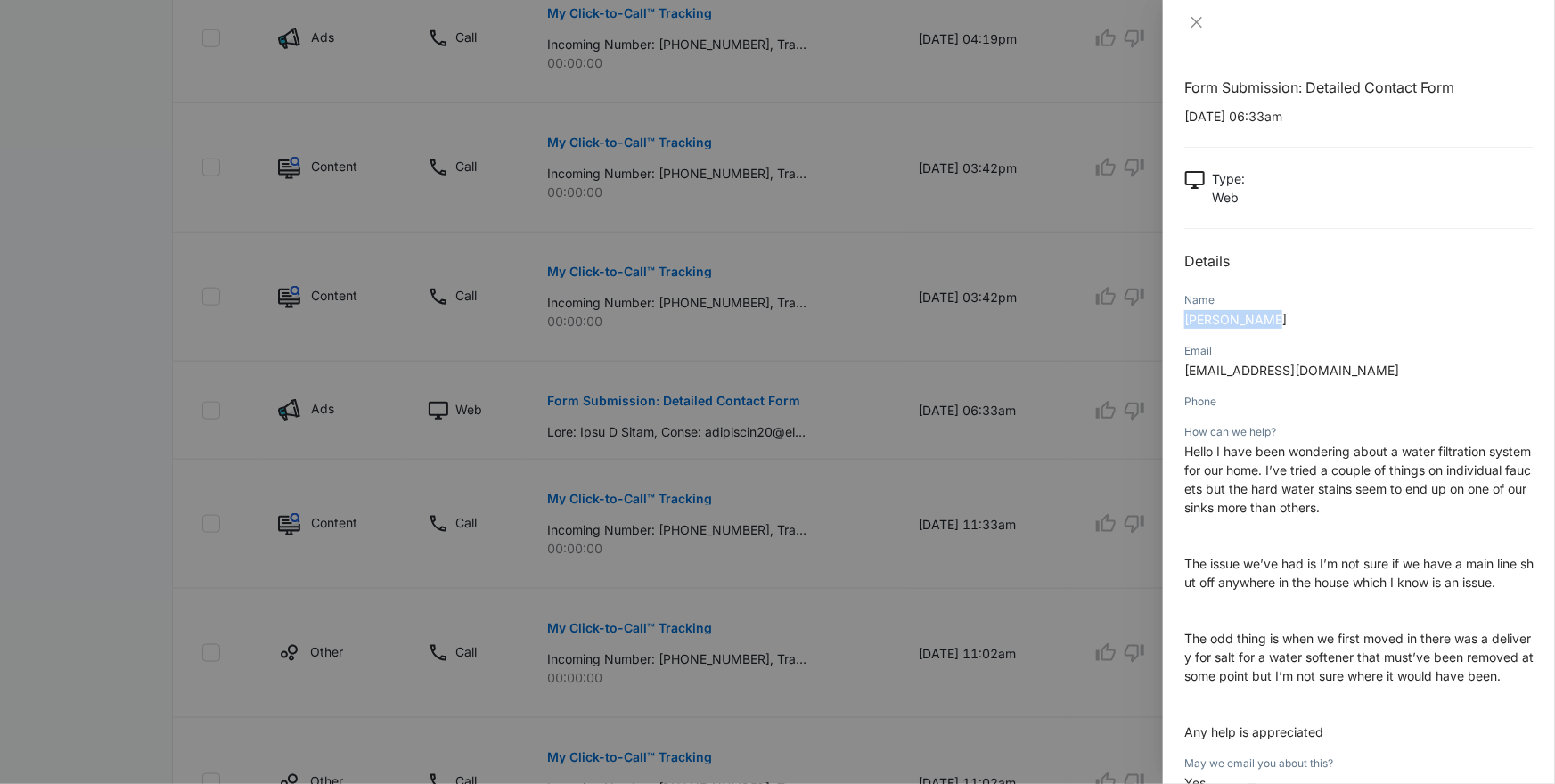
drag, startPoint x: 1186, startPoint y: 320, endPoint x: 1301, endPoint y: 320, distance: 115.0
click at [1301, 320] on p "Rory B Child" at bounding box center [1359, 319] width 350 height 19
drag, startPoint x: 1186, startPoint y: 320, endPoint x: 1276, endPoint y: 320, distance: 90.0
click at [1276, 320] on p "Rory B Child" at bounding box center [1359, 319] width 350 height 19
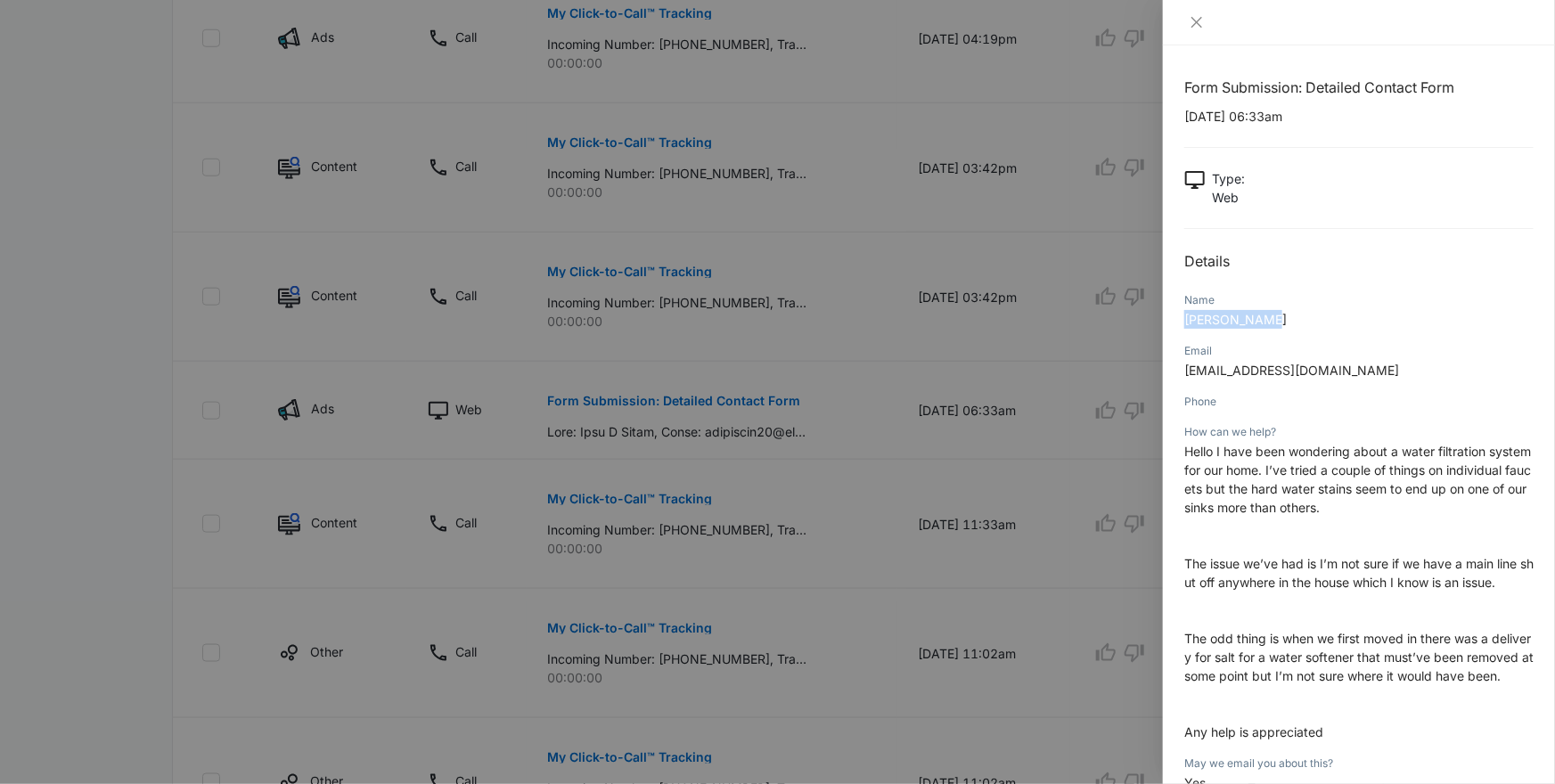
click at [1276, 320] on p "Rory B Child" at bounding box center [1359, 319] width 350 height 19
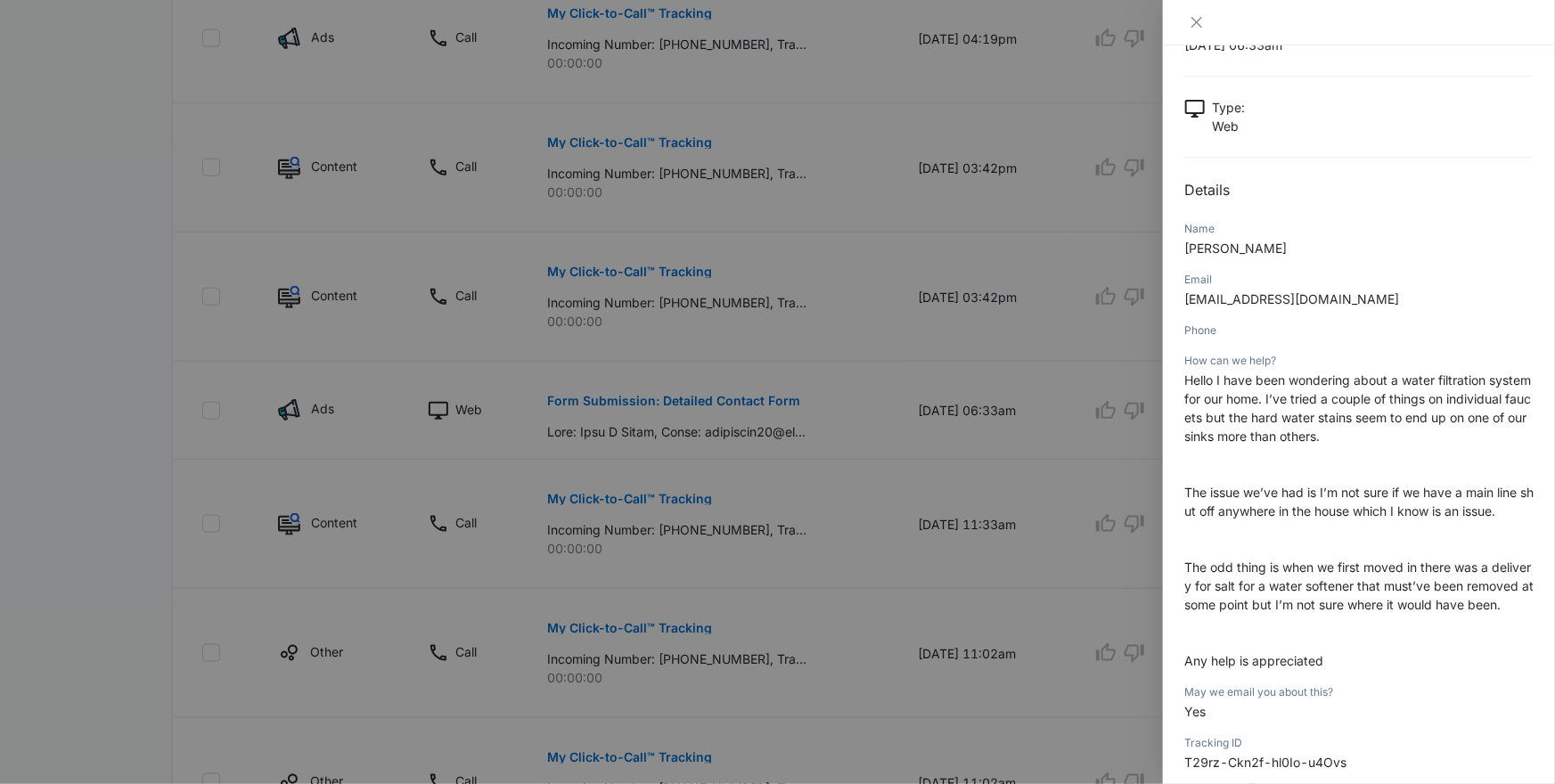
scroll to position [77, 0]
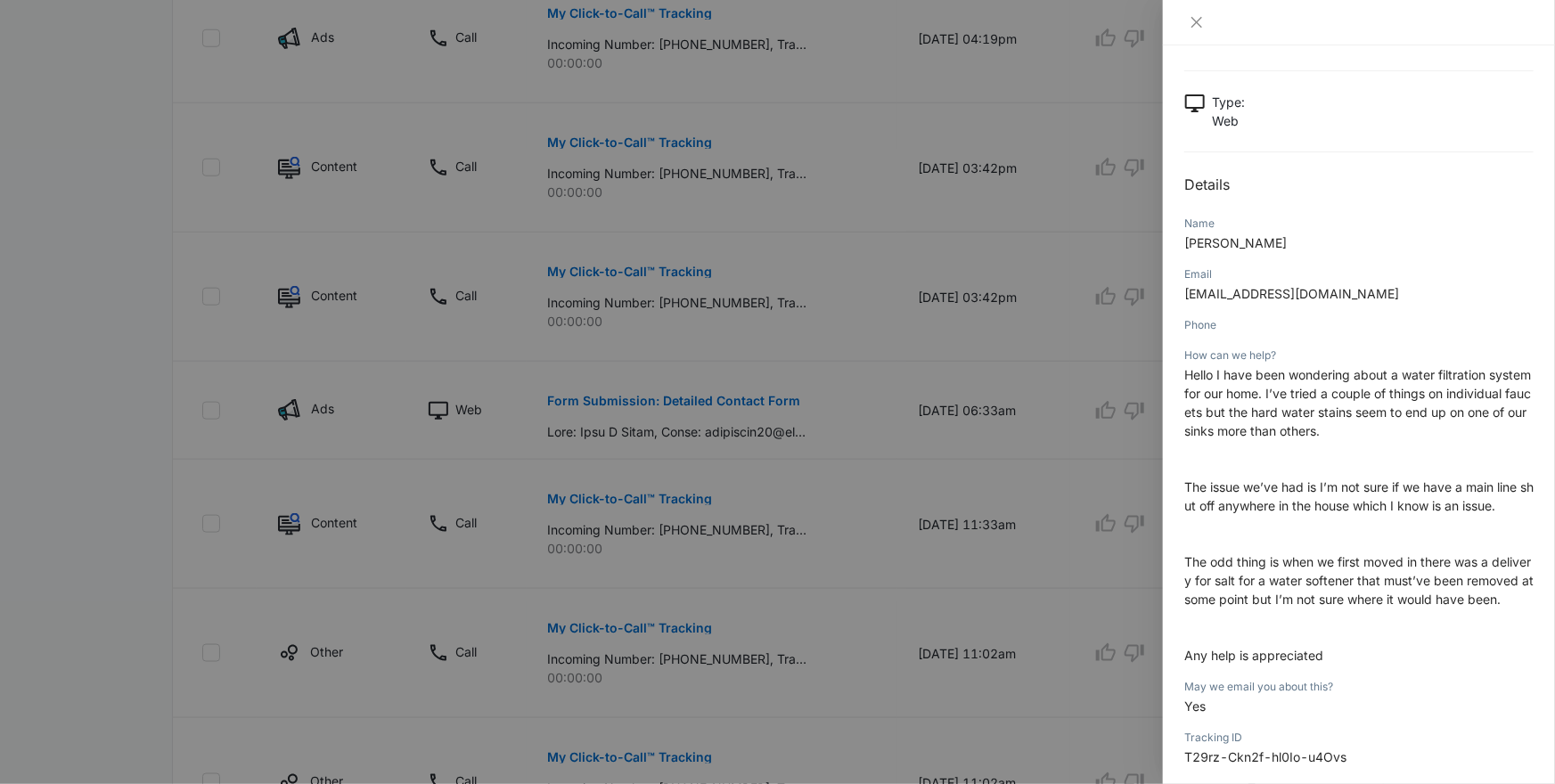
click at [1309, 466] on p "Hello I have been wondering about a water filtration system for our home. I’ve …" at bounding box center [1359, 515] width 350 height 299
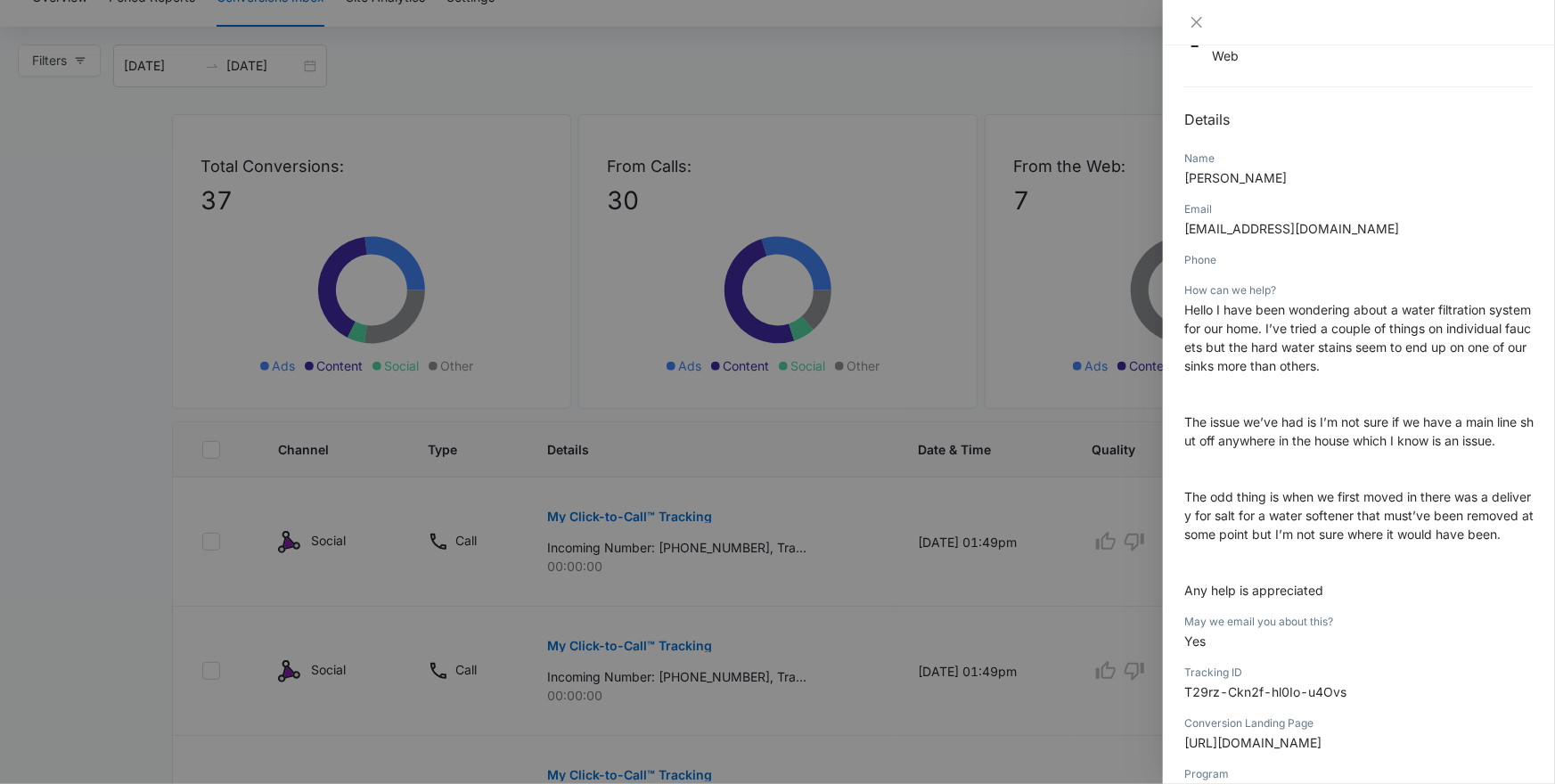
scroll to position [99, 0]
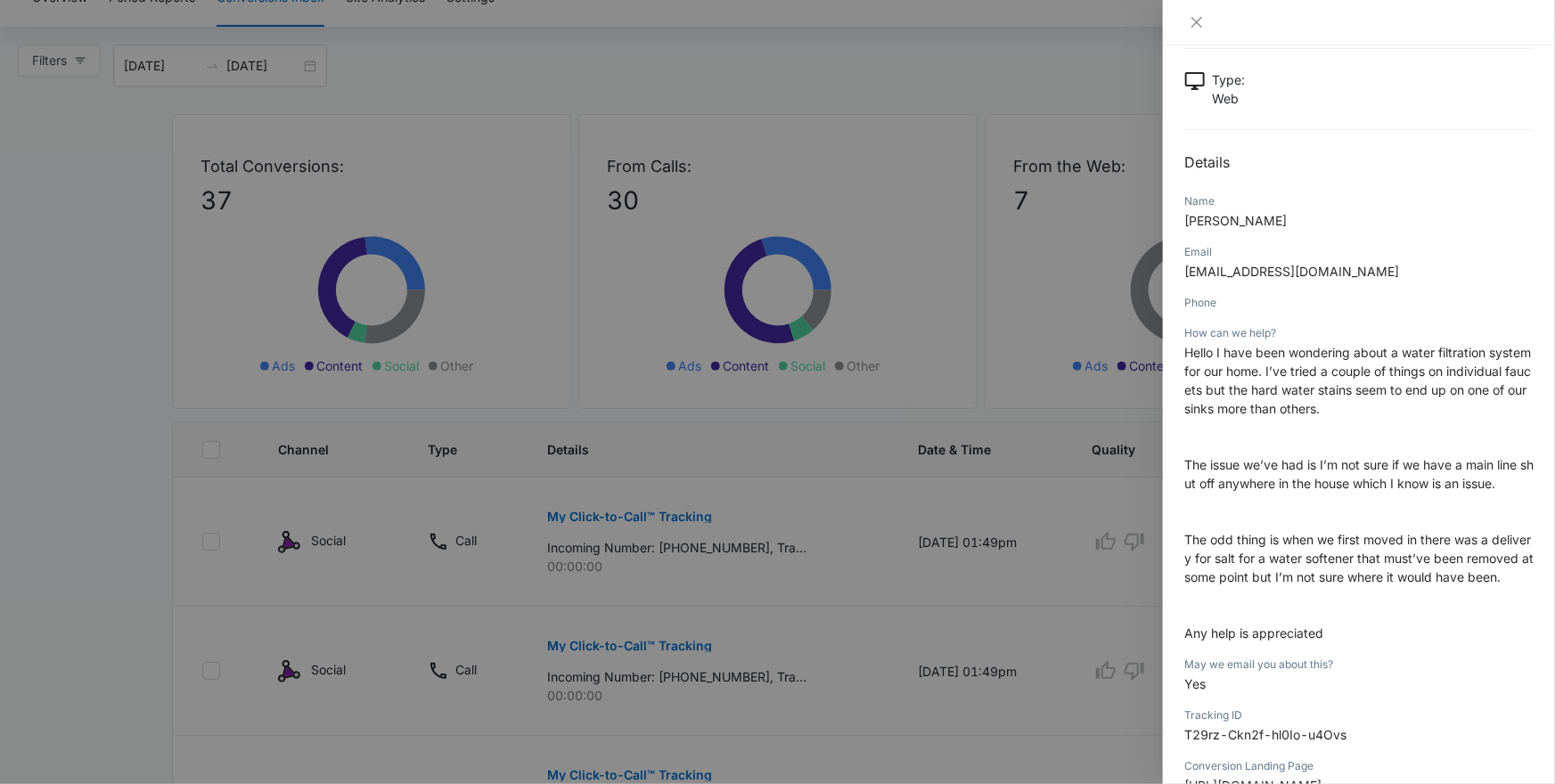
click at [950, 404] on div at bounding box center [778, 392] width 1555 height 784
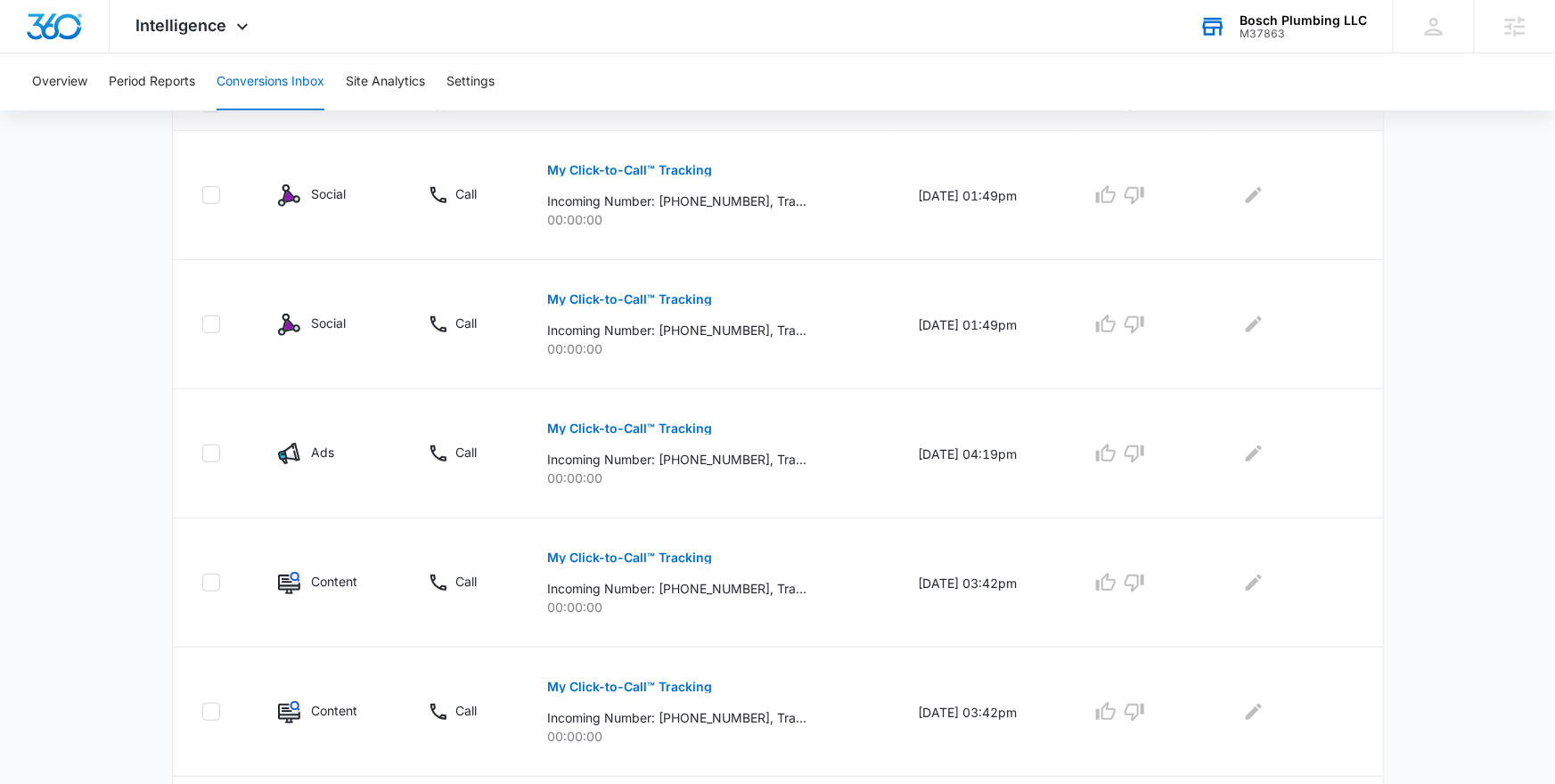
scroll to position [1091, 0]
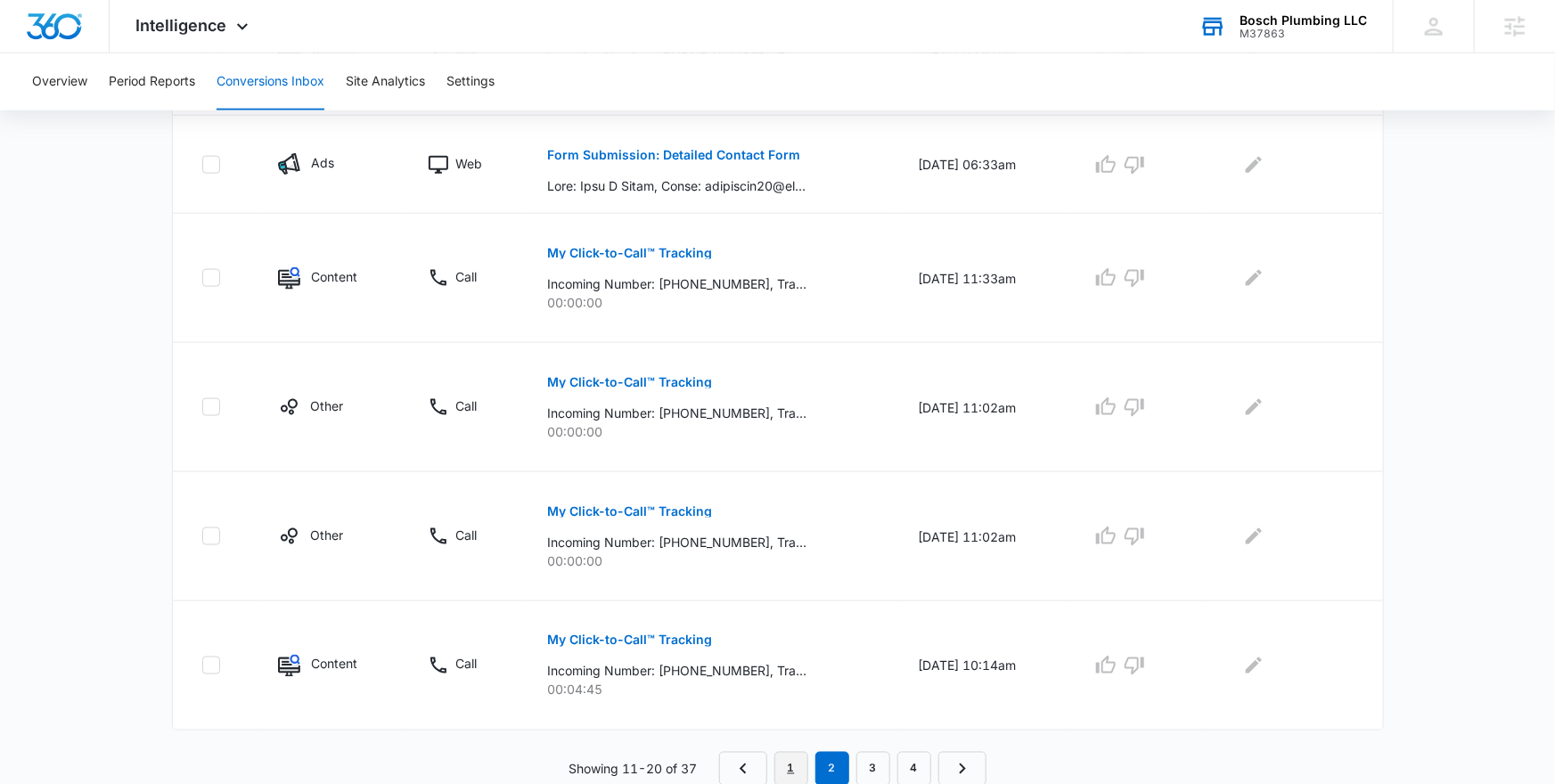
click at [796, 768] on link "1" at bounding box center [792, 769] width 34 height 34
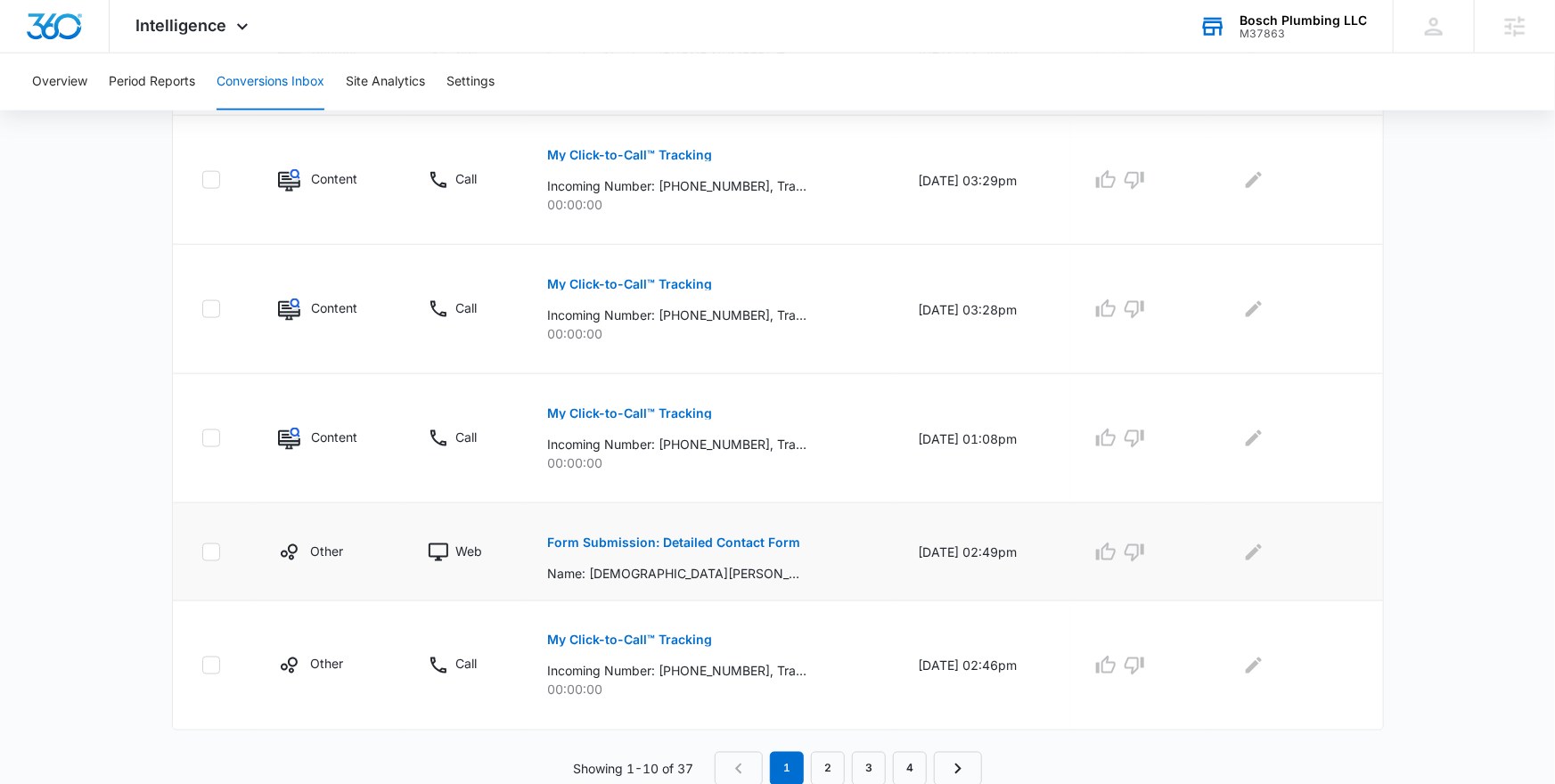
click at [670, 537] on p "Form Submission: Detailed Contact Form" at bounding box center [675, 542] width 253 height 12
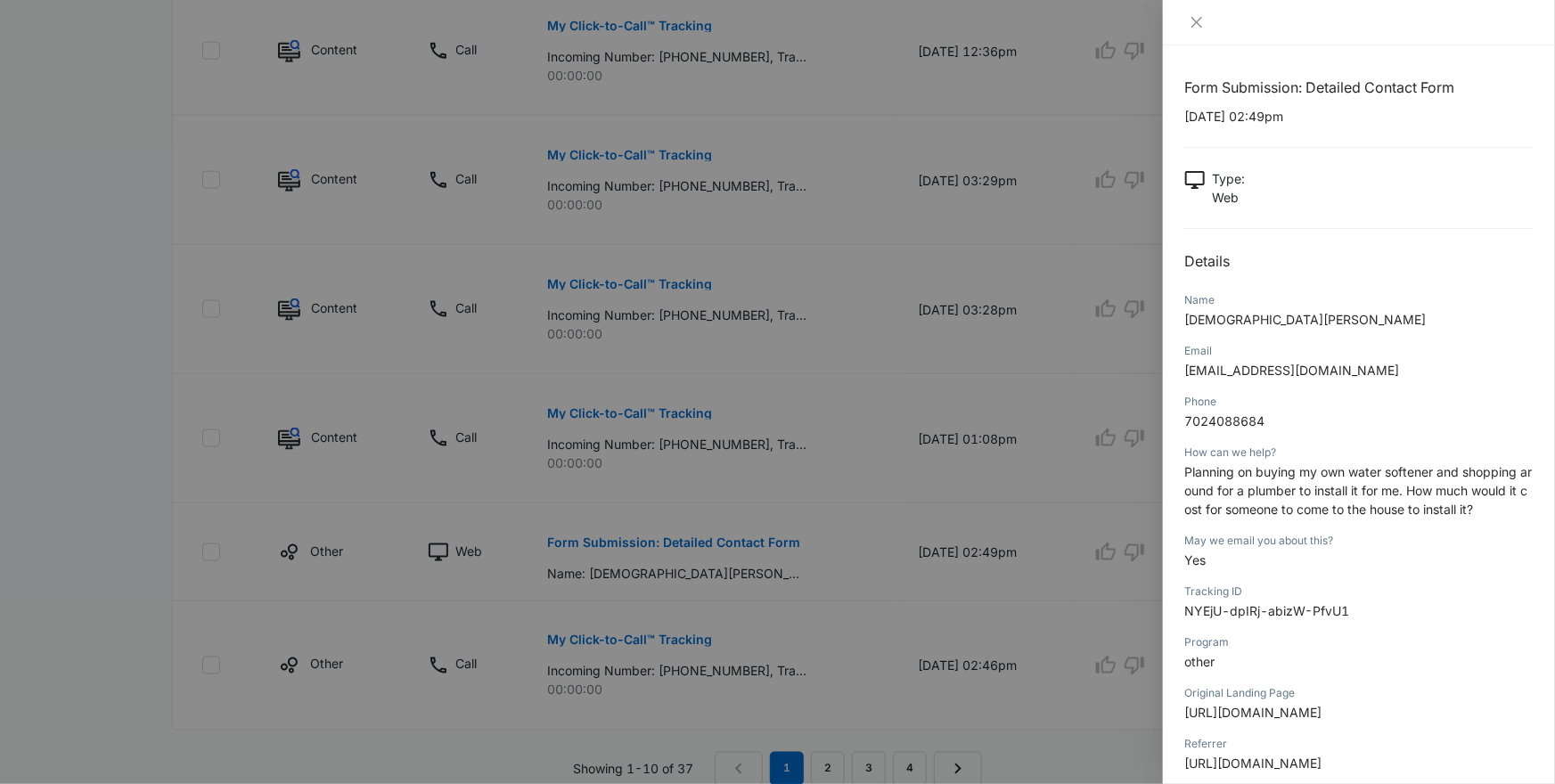
click at [1059, 409] on div at bounding box center [778, 392] width 1555 height 784
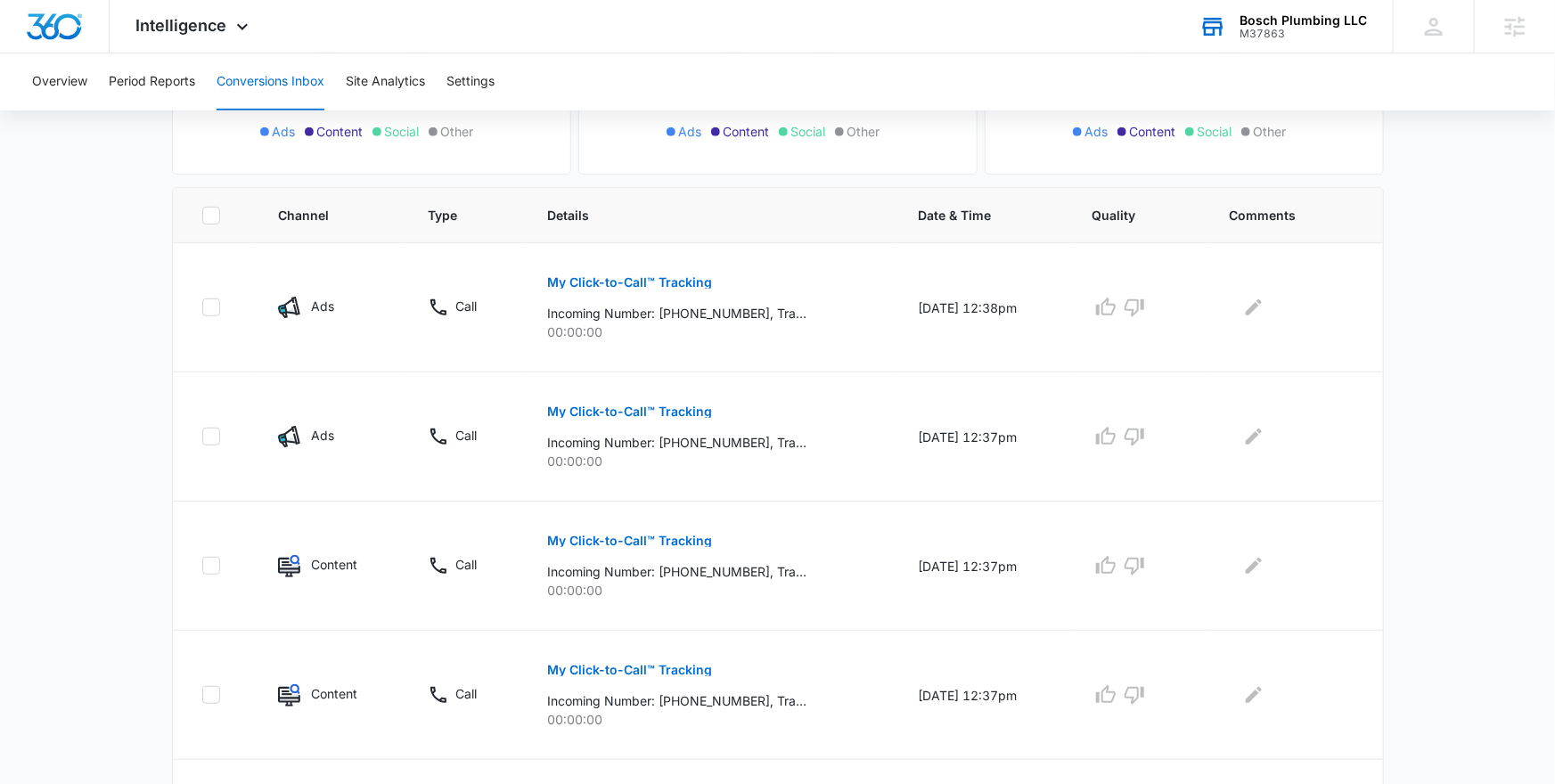
scroll to position [313, 0]
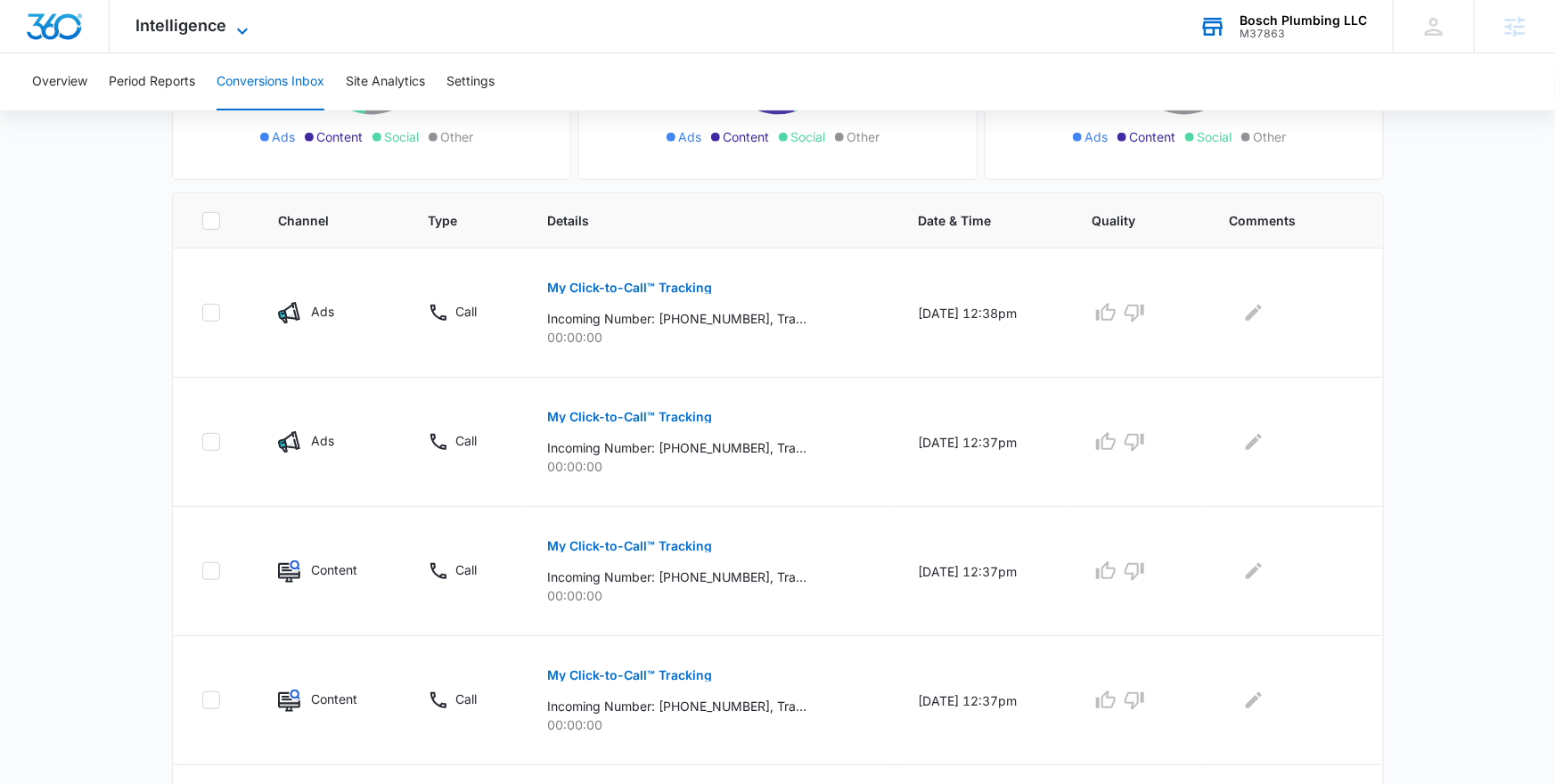
click at [218, 16] on span "Intelligence" at bounding box center [181, 26] width 91 height 19
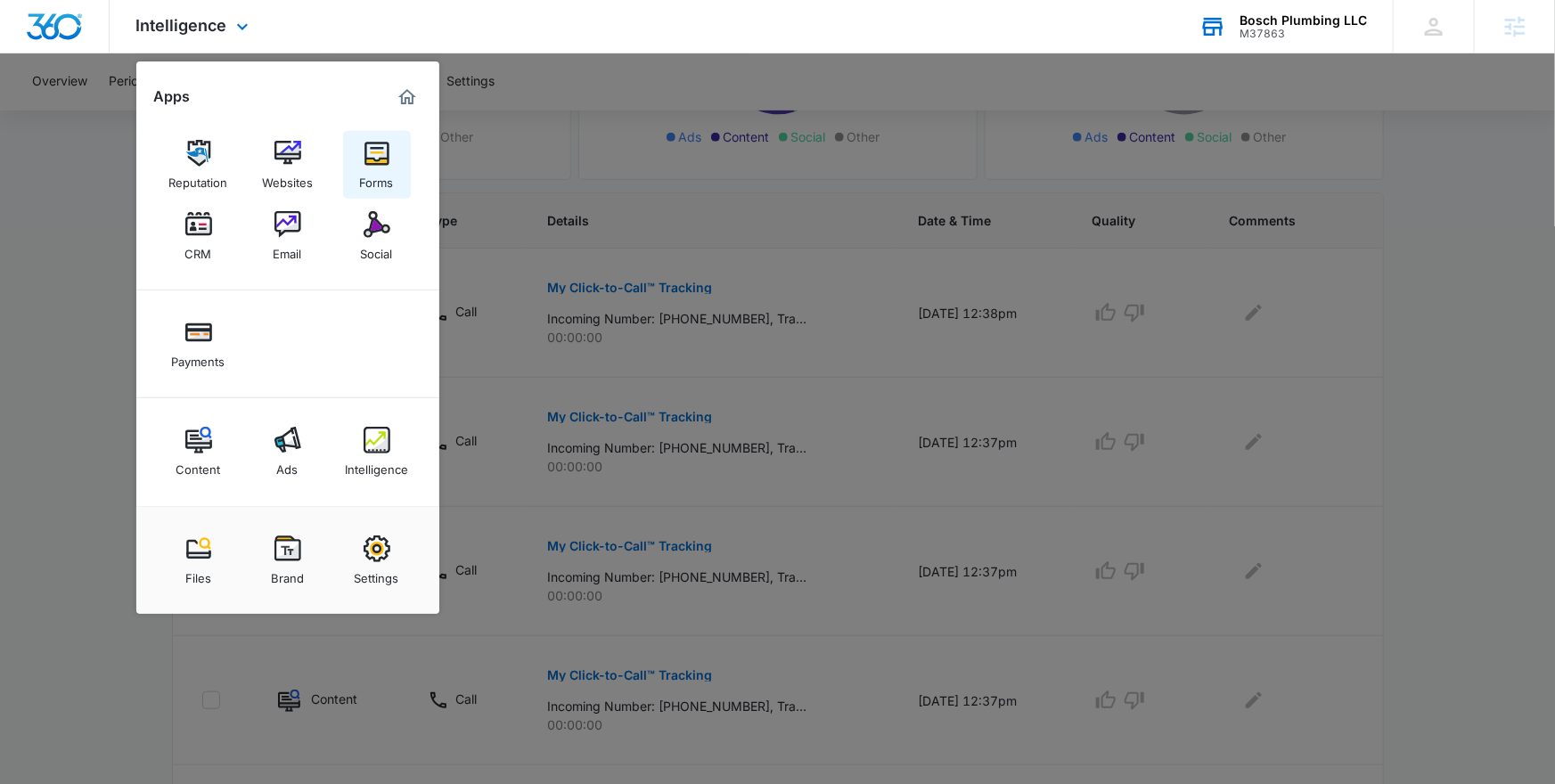
click at [372, 167] on div "Forms" at bounding box center [377, 178] width 34 height 24
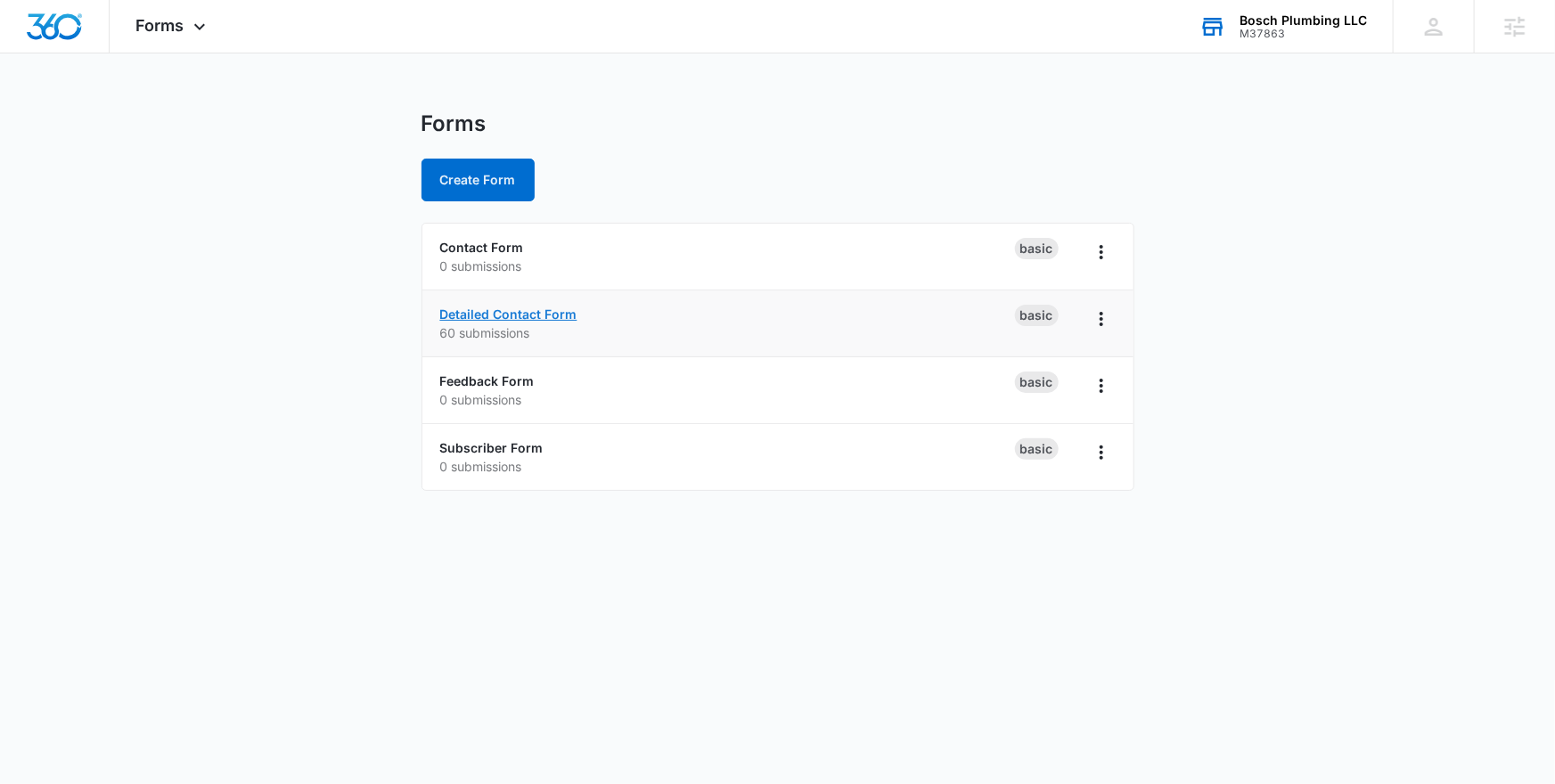
click at [516, 312] on link "Detailed Contact Form" at bounding box center [508, 314] width 137 height 15
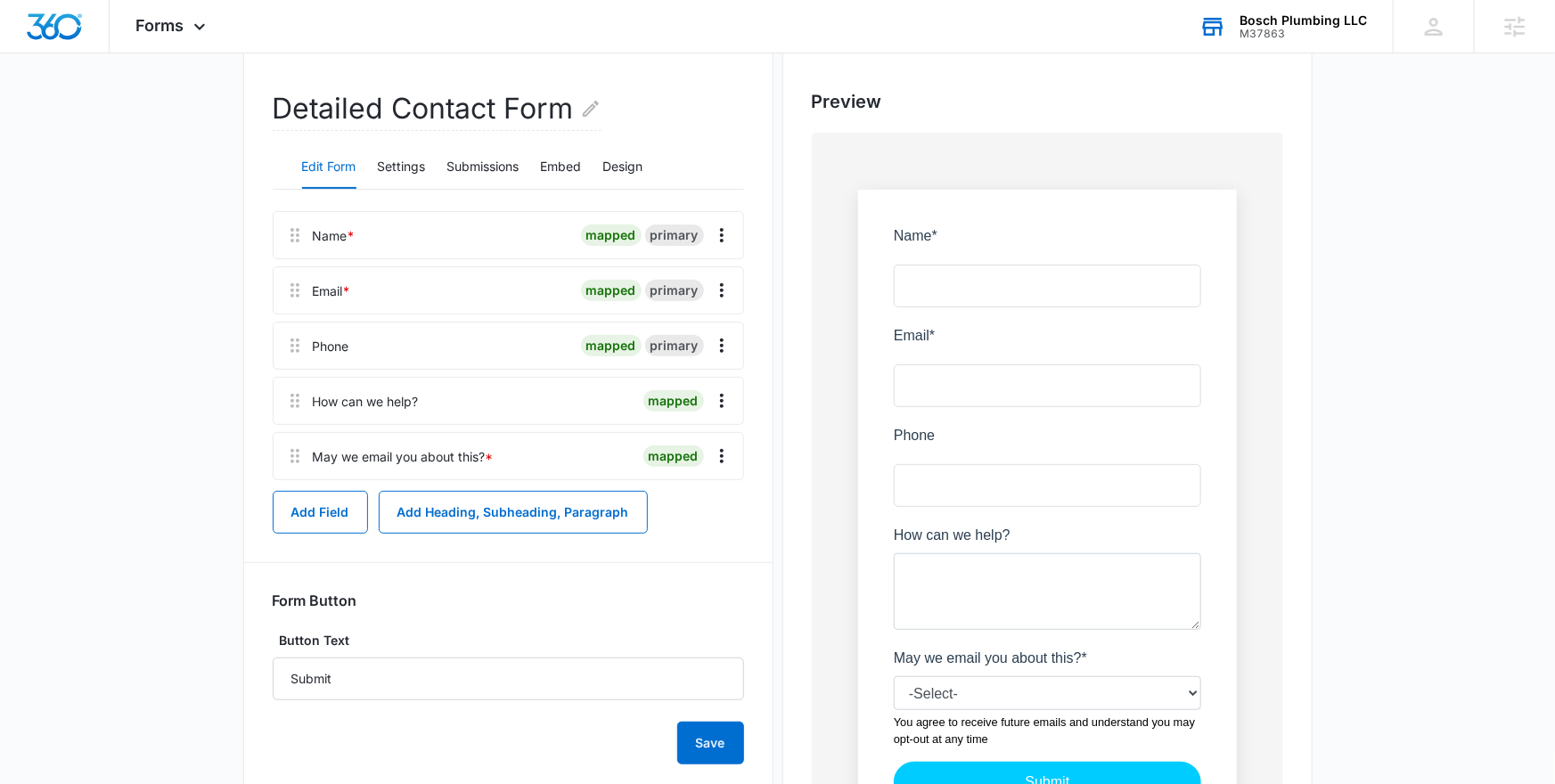
scroll to position [156, 0]
click at [729, 345] on icon "Overflow Menu" at bounding box center [722, 345] width 22 height 22
click at [689, 394] on div "Edit" at bounding box center [674, 393] width 38 height 12
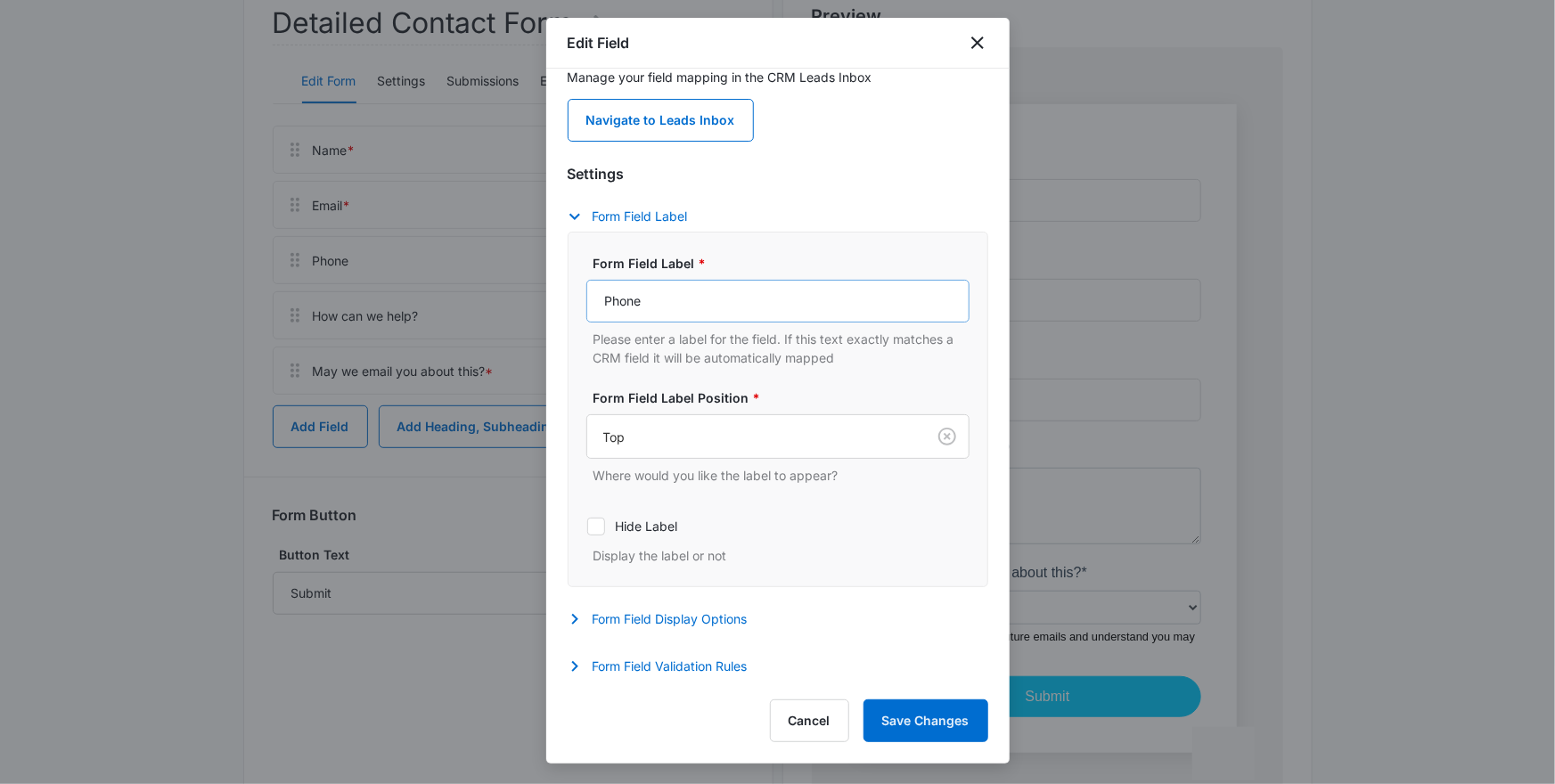
scroll to position [348, 0]
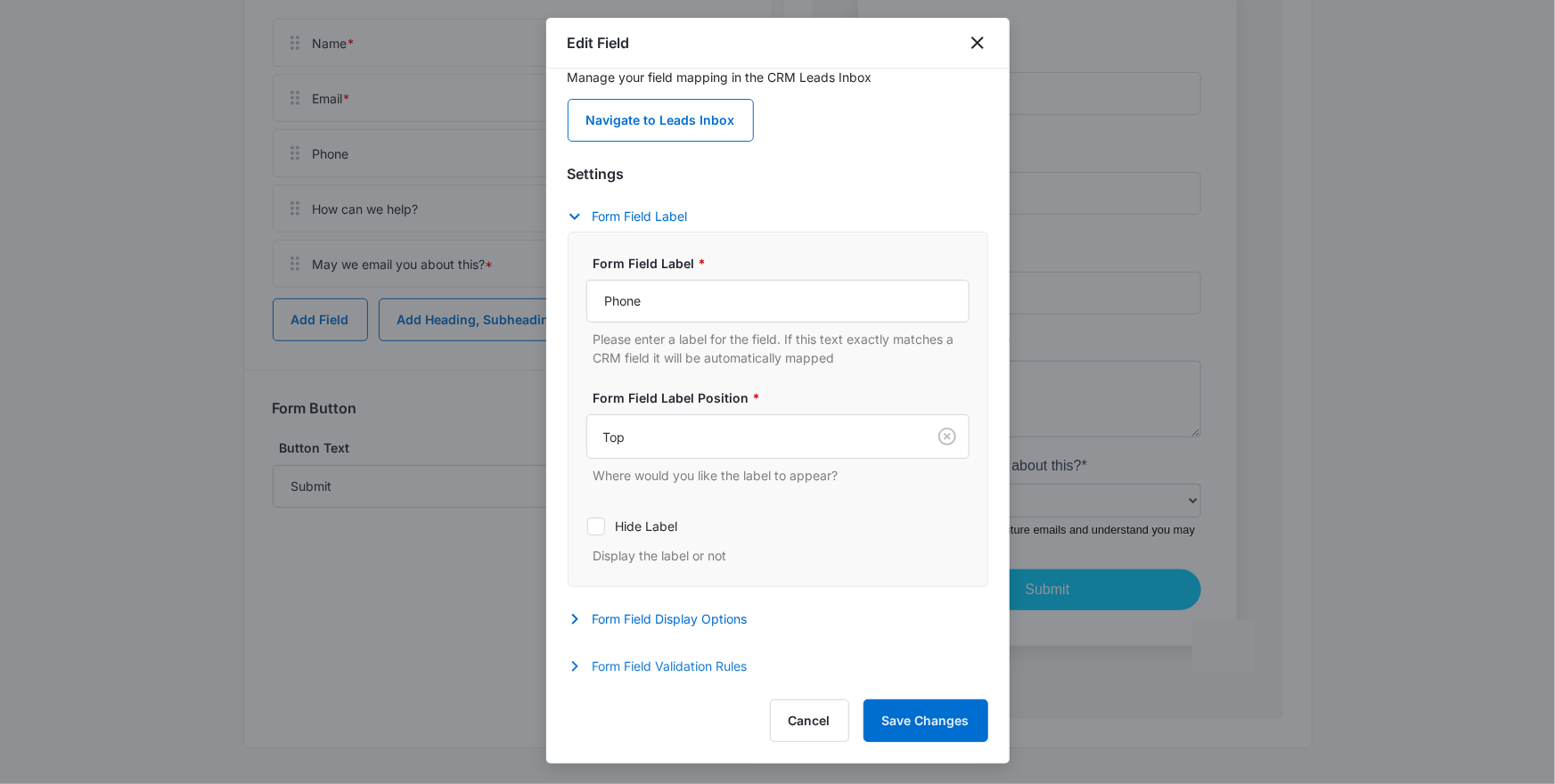
click at [717, 675] on button "Form Field Validation Rules" at bounding box center [666, 666] width 197 height 22
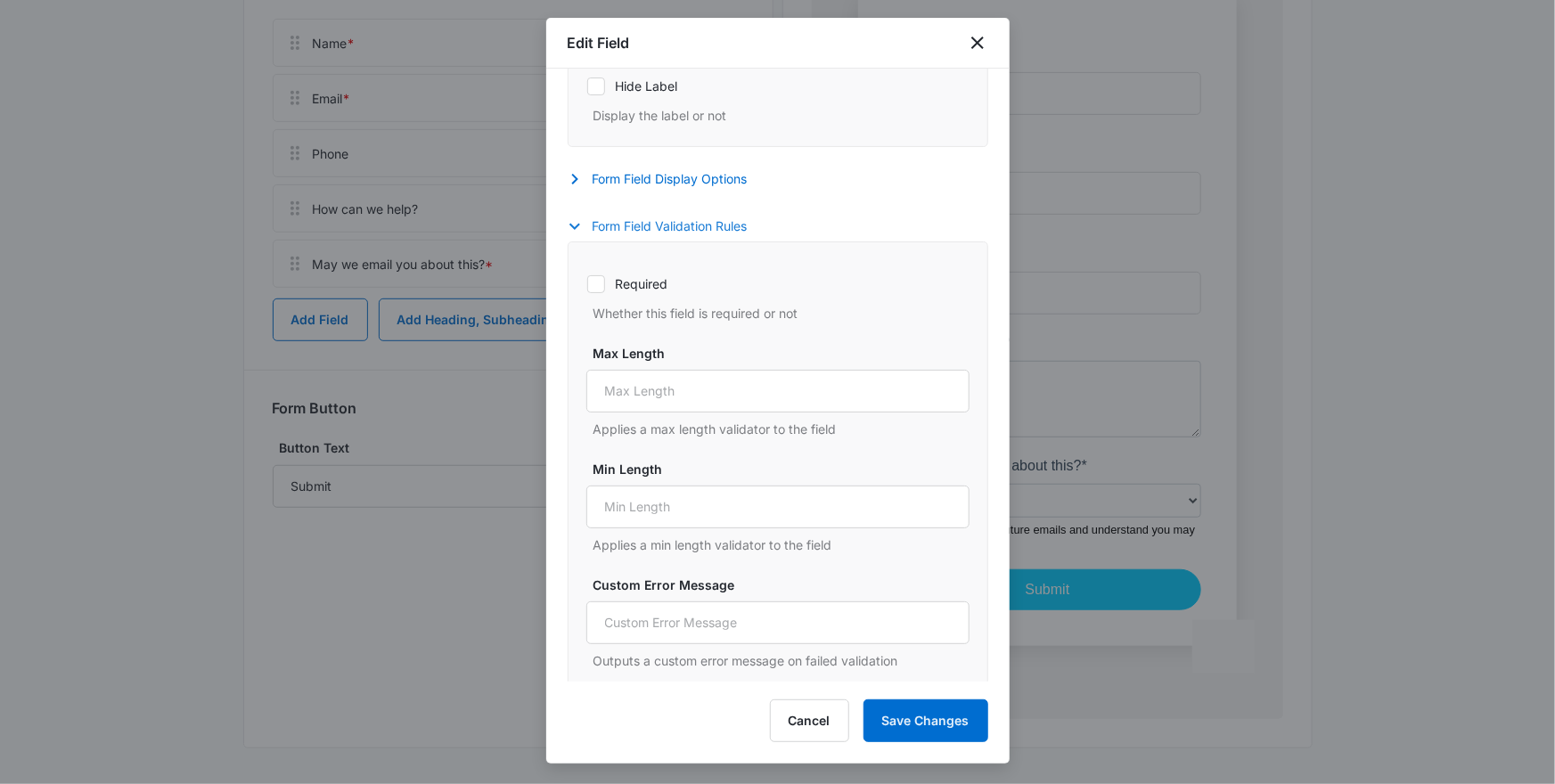
scroll to position [507, 0]
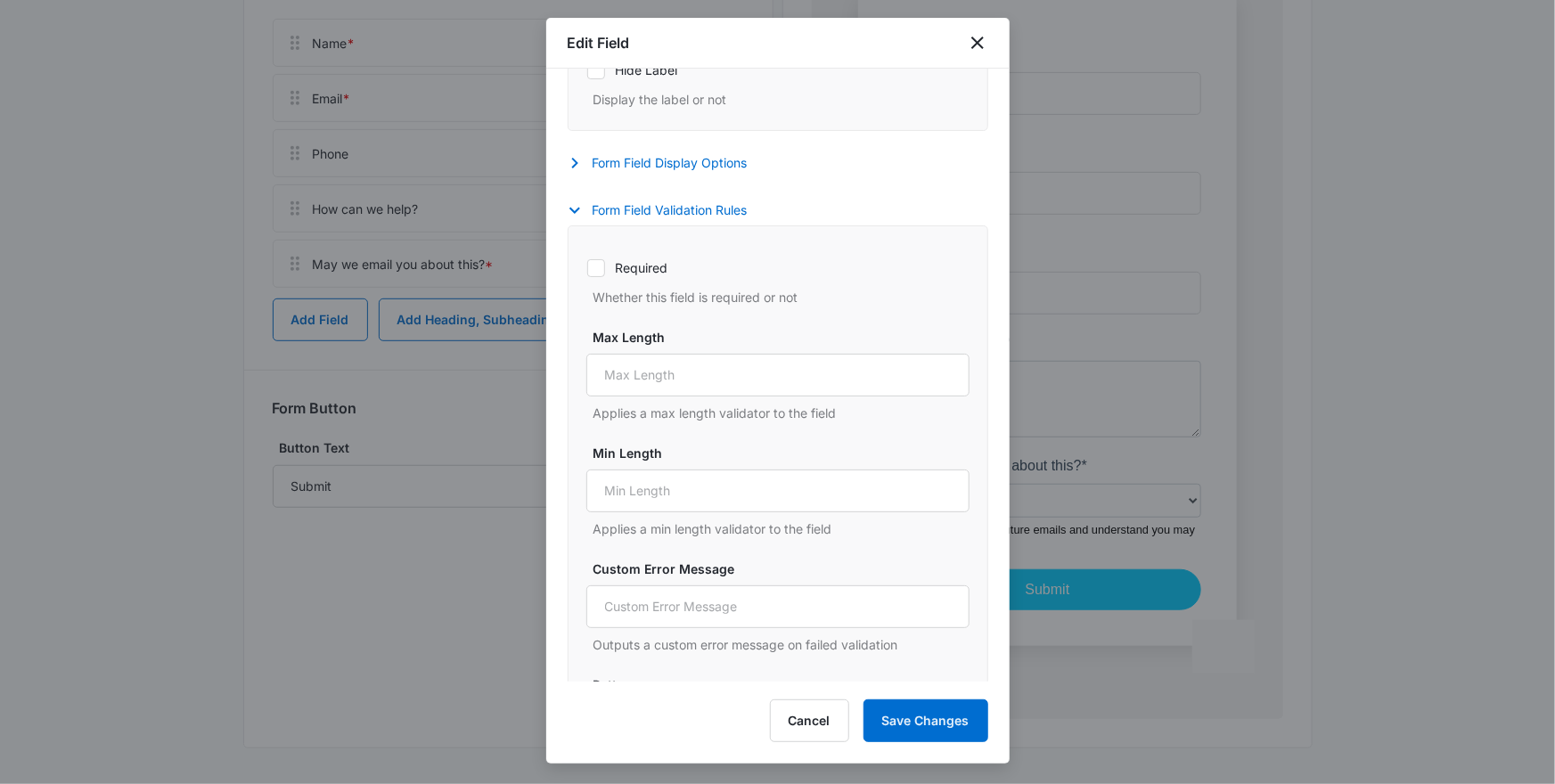
click at [599, 267] on icon at bounding box center [595, 267] width 10 height 8
click at [588, 267] on input "Required" at bounding box center [587, 267] width 1 height 1
checkbox input "true"
click at [938, 716] on button "Save Changes" at bounding box center [926, 720] width 125 height 43
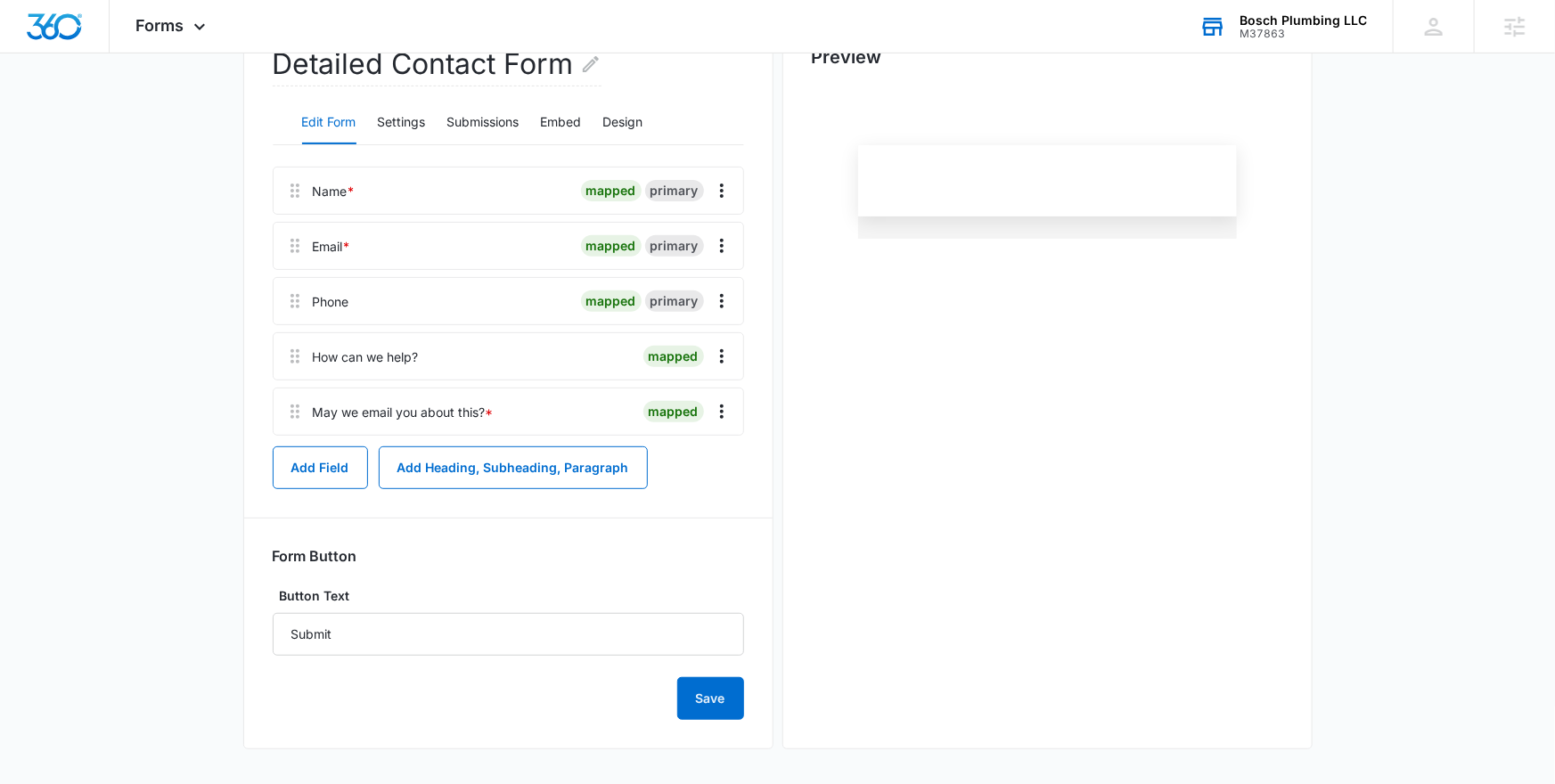
scroll to position [0, 0]
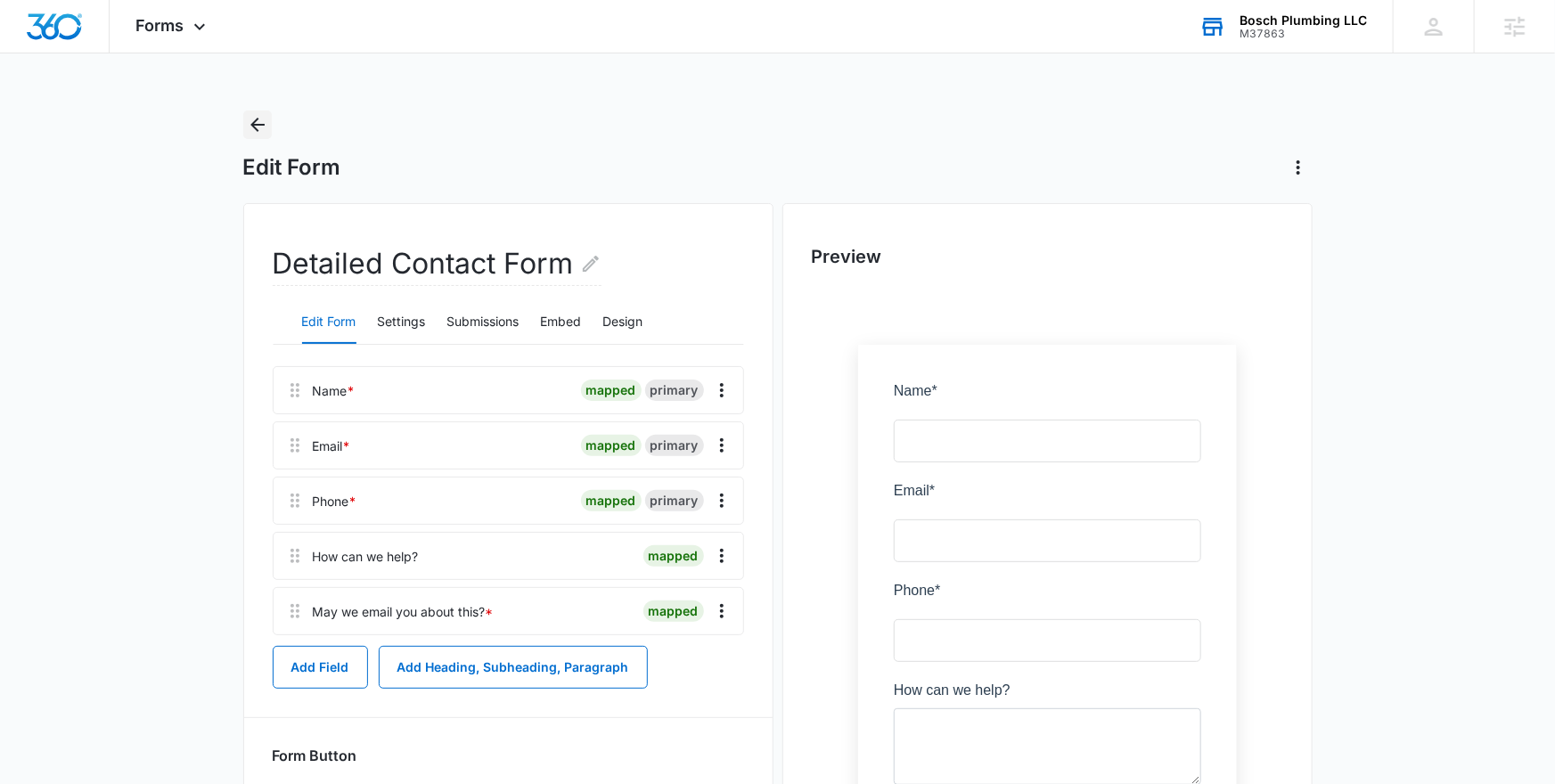
click at [249, 134] on icon "Back" at bounding box center [257, 125] width 22 height 22
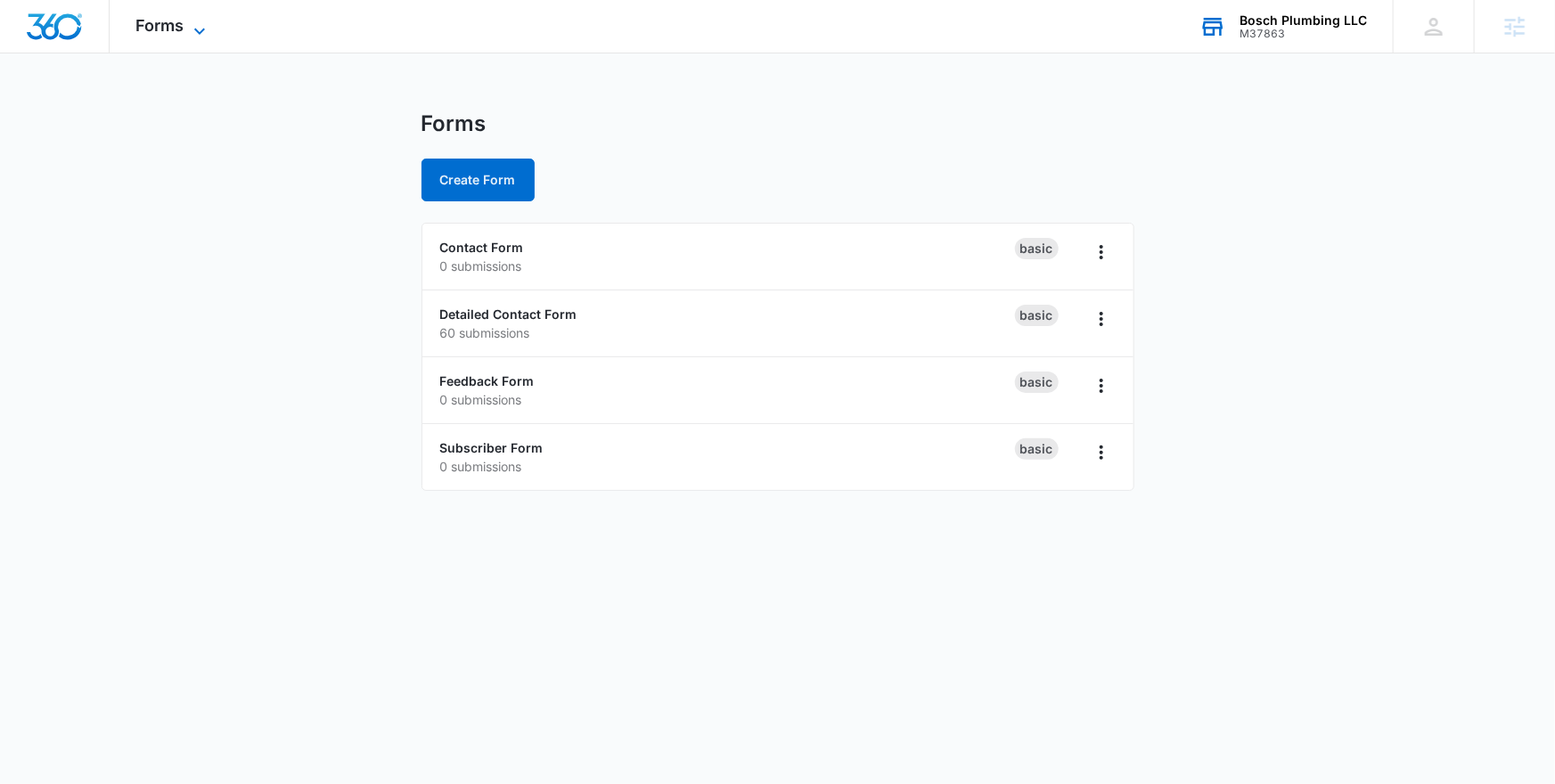
click at [153, 31] on span "Forms" at bounding box center [160, 26] width 48 height 19
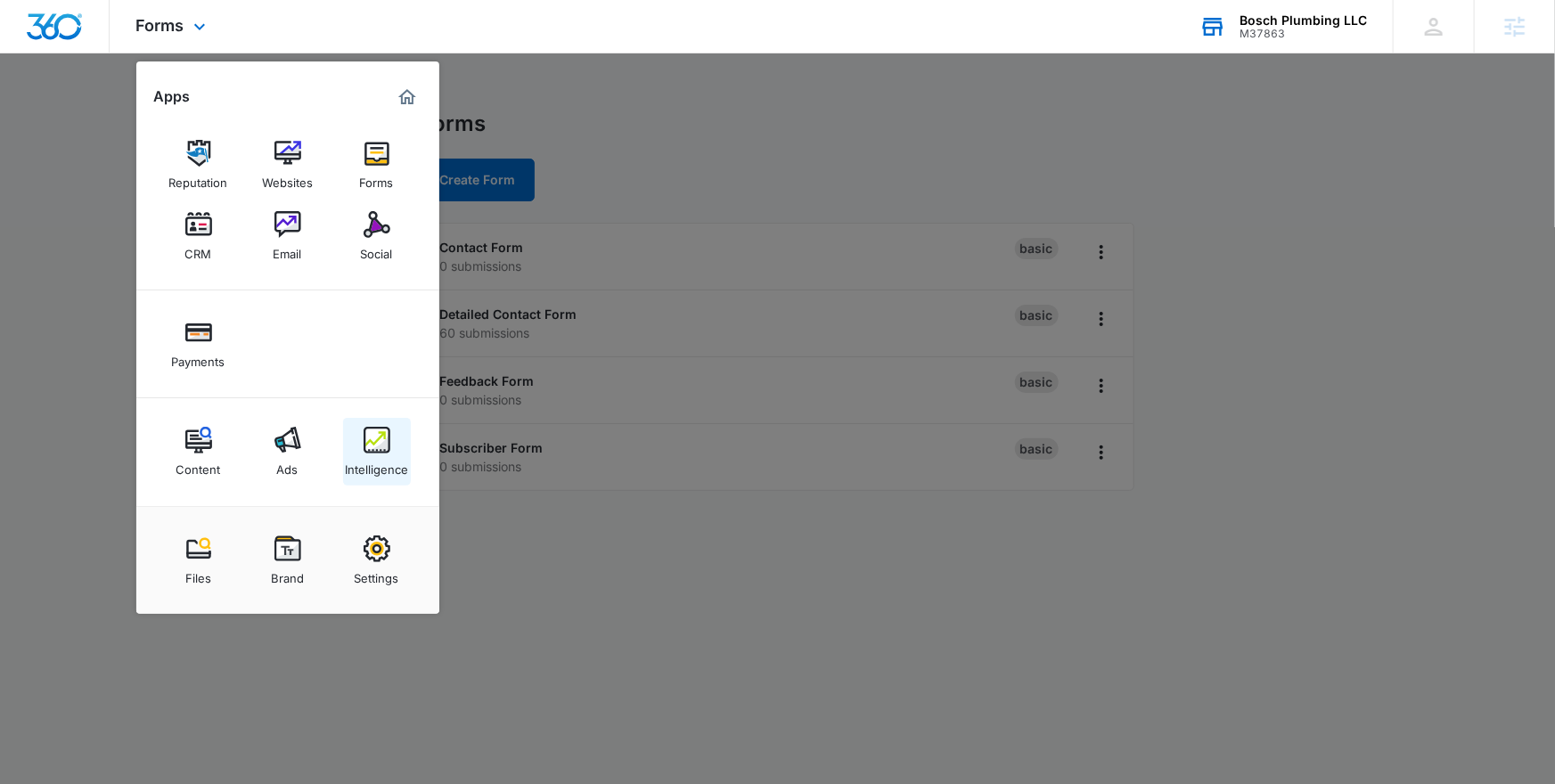
click at [359, 438] on link "Intelligence" at bounding box center [377, 452] width 68 height 68
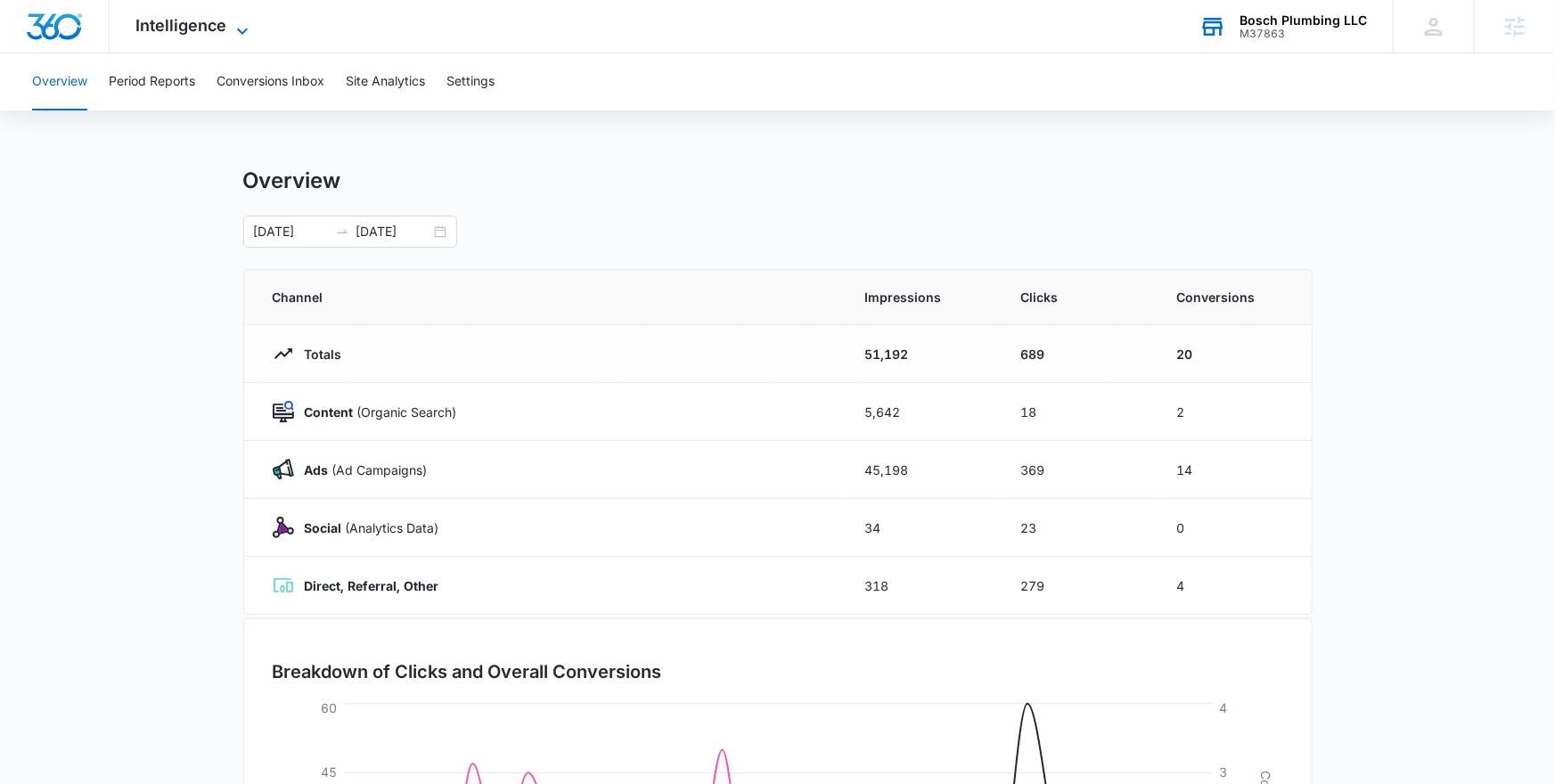
click at [190, 28] on span "Intelligence" at bounding box center [181, 26] width 91 height 19
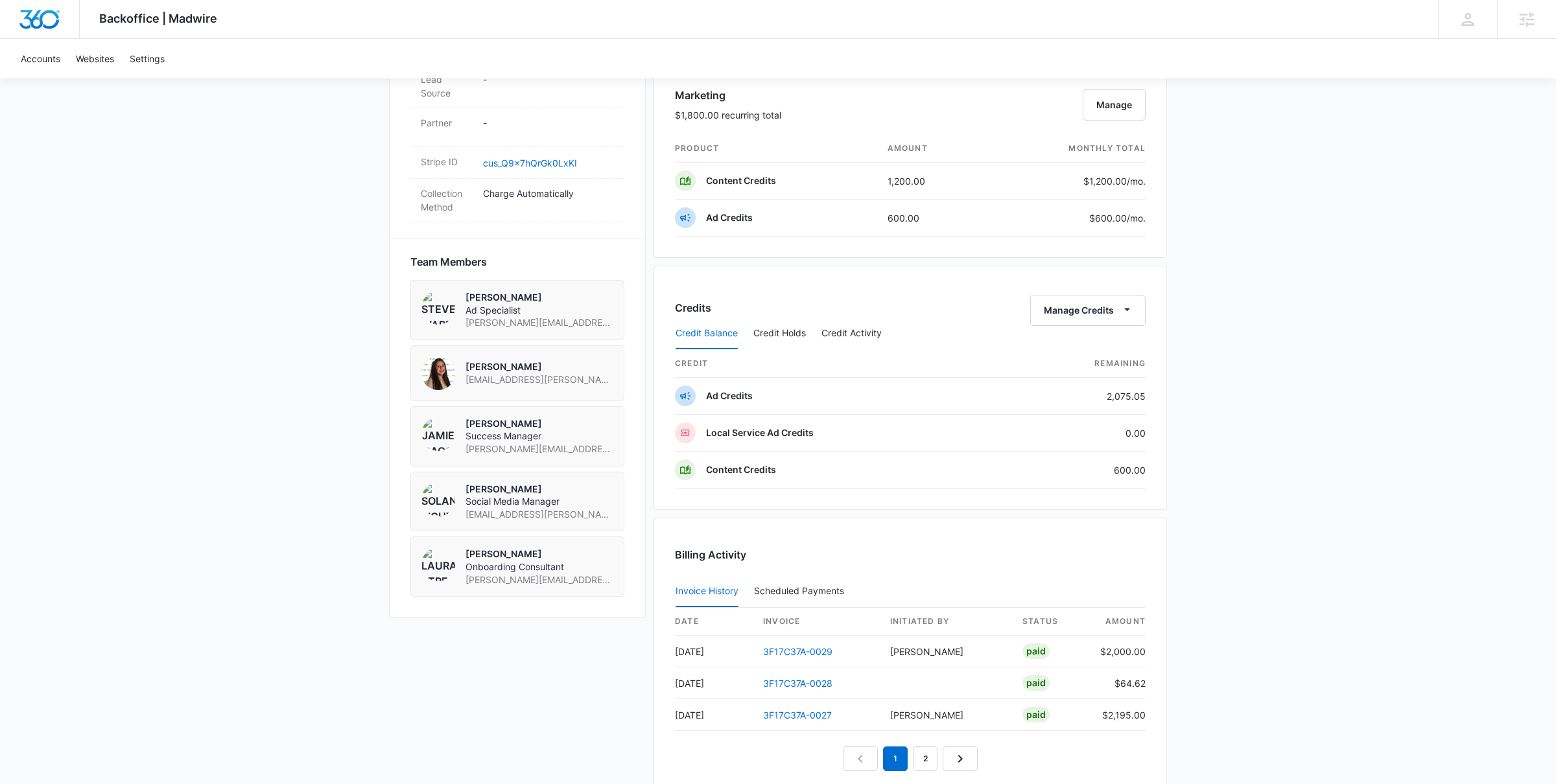
scroll to position [781, 0]
